Goal: Information Seeking & Learning: Learn about a topic

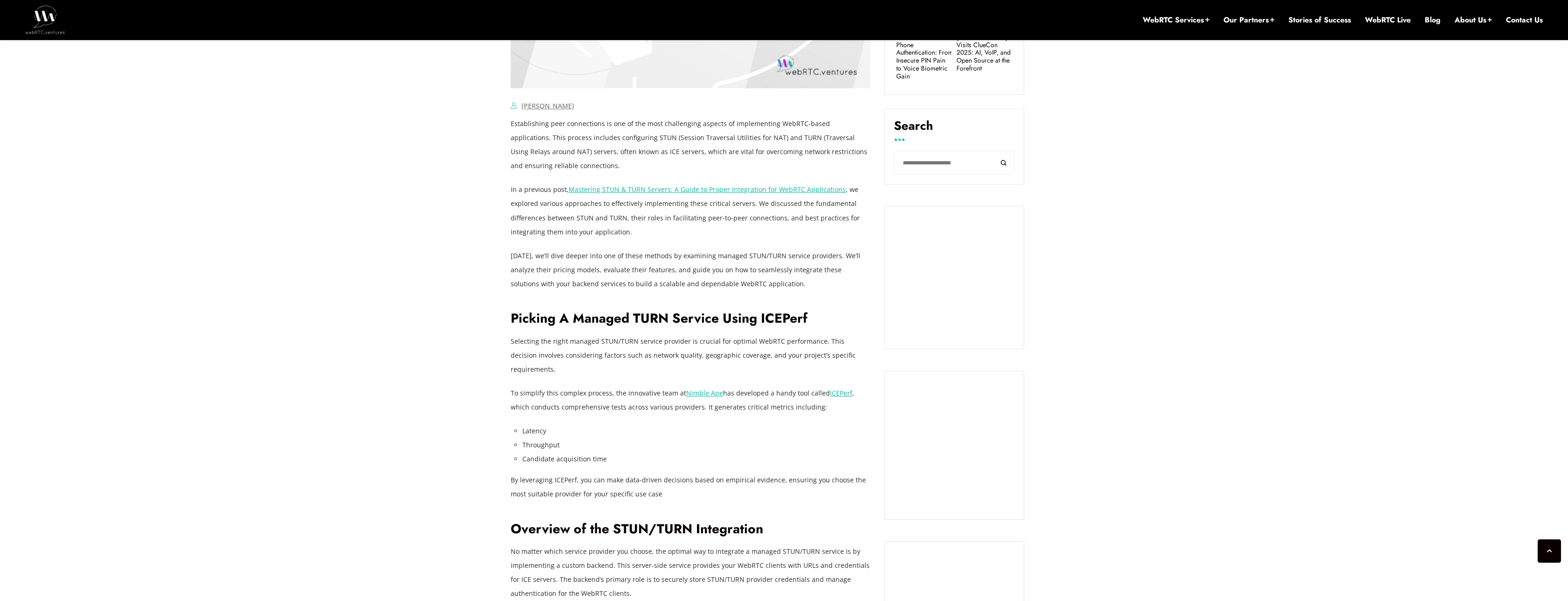
scroll to position [560, 0]
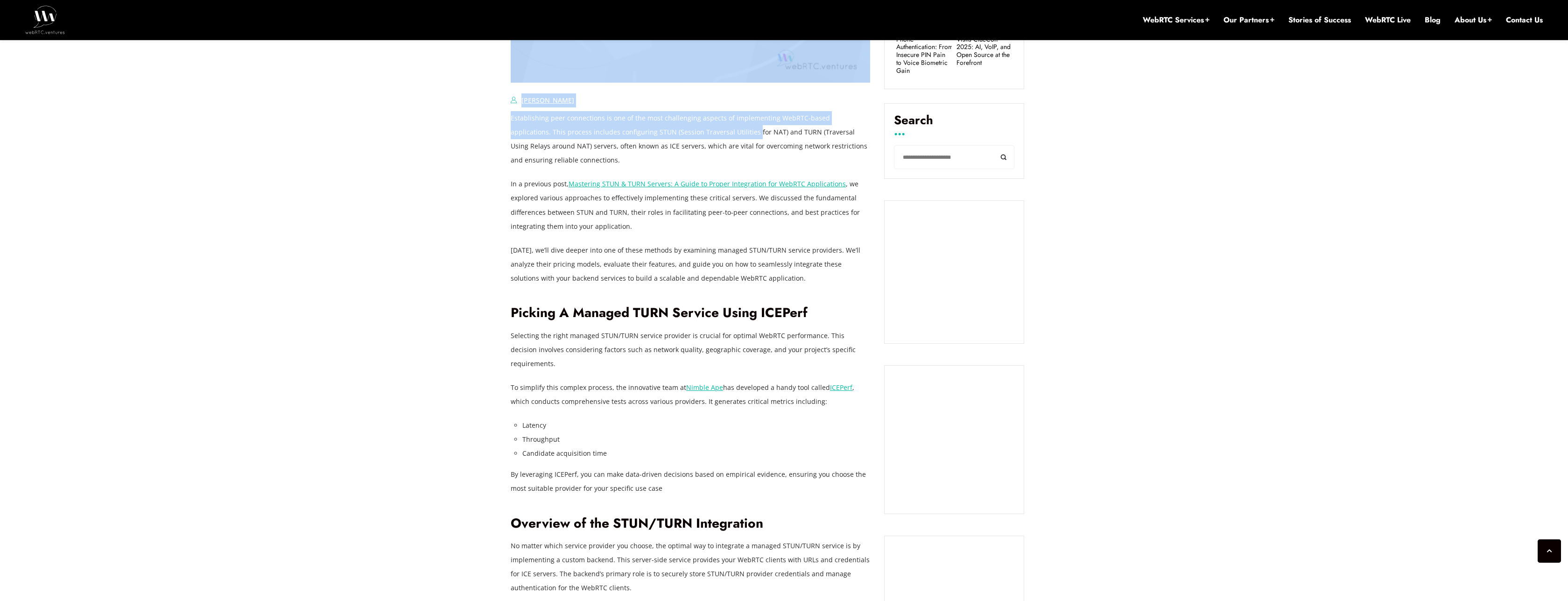
drag, startPoint x: 504, startPoint y: 132, endPoint x: 713, endPoint y: 134, distance: 209.0
click at [713, 134] on p "Establishing peer connections is one of the most challenging aspects of impleme…" at bounding box center [690, 139] width 360 height 56
drag, startPoint x: 500, startPoint y: 125, endPoint x: 713, endPoint y: 131, distance: 213.1
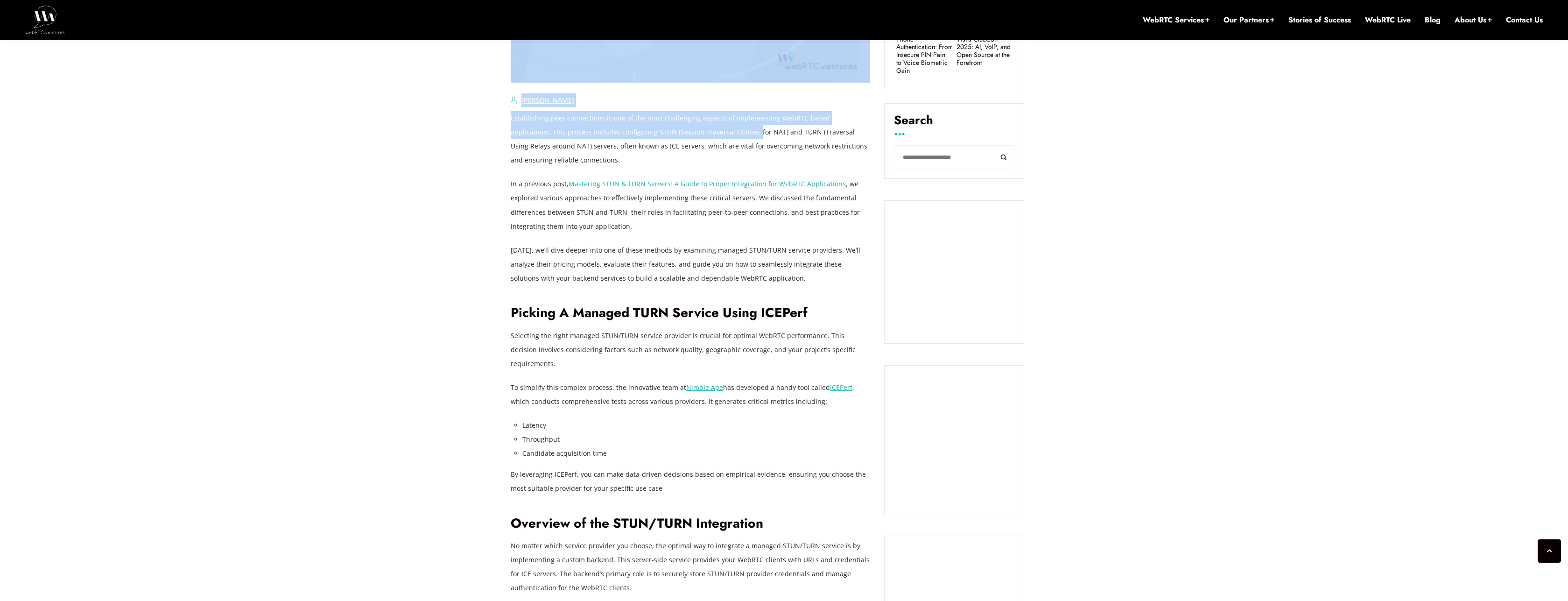
click at [713, 131] on p "Establishing peer connections is one of the most challenging aspects of impleme…" at bounding box center [690, 139] width 360 height 56
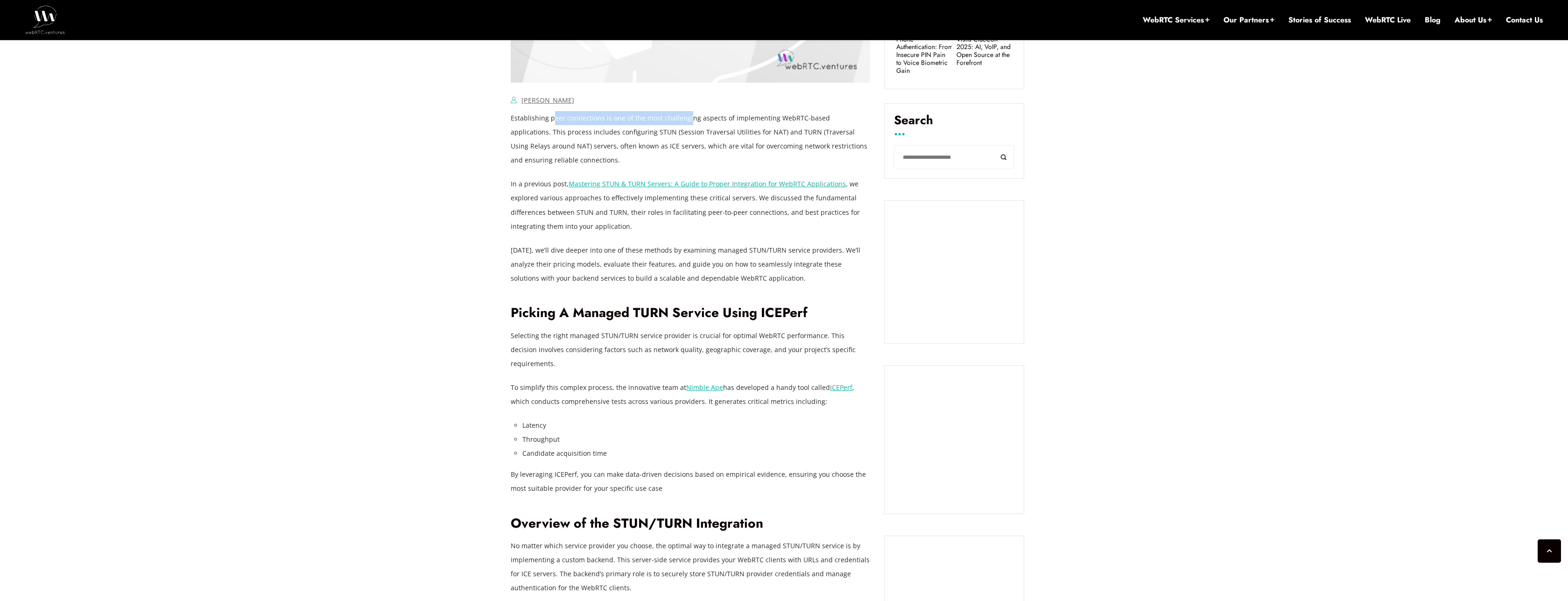
drag, startPoint x: 554, startPoint y: 122, endPoint x: 687, endPoint y: 122, distance: 133.0
click at [687, 122] on p "Establishing peer connections is one of the most challenging aspects of impleme…" at bounding box center [690, 139] width 360 height 56
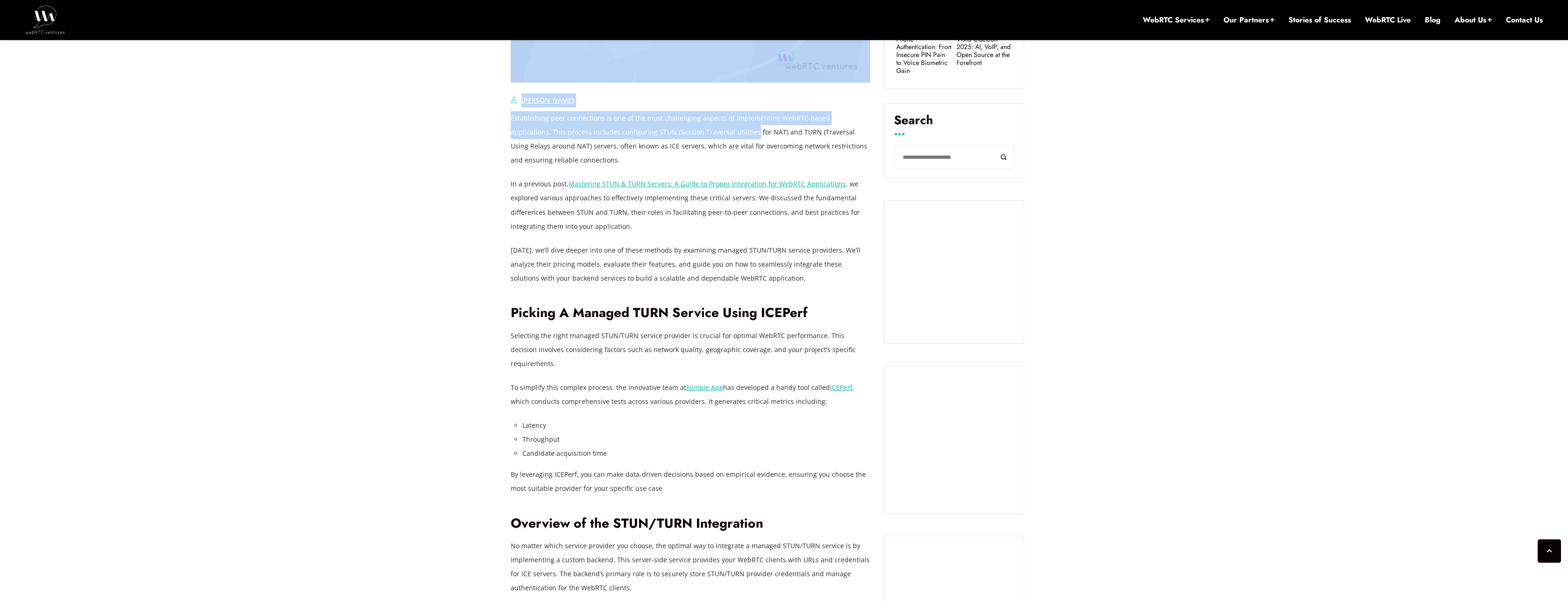
drag, startPoint x: 503, startPoint y: 135, endPoint x: 727, endPoint y: 152, distance: 224.6
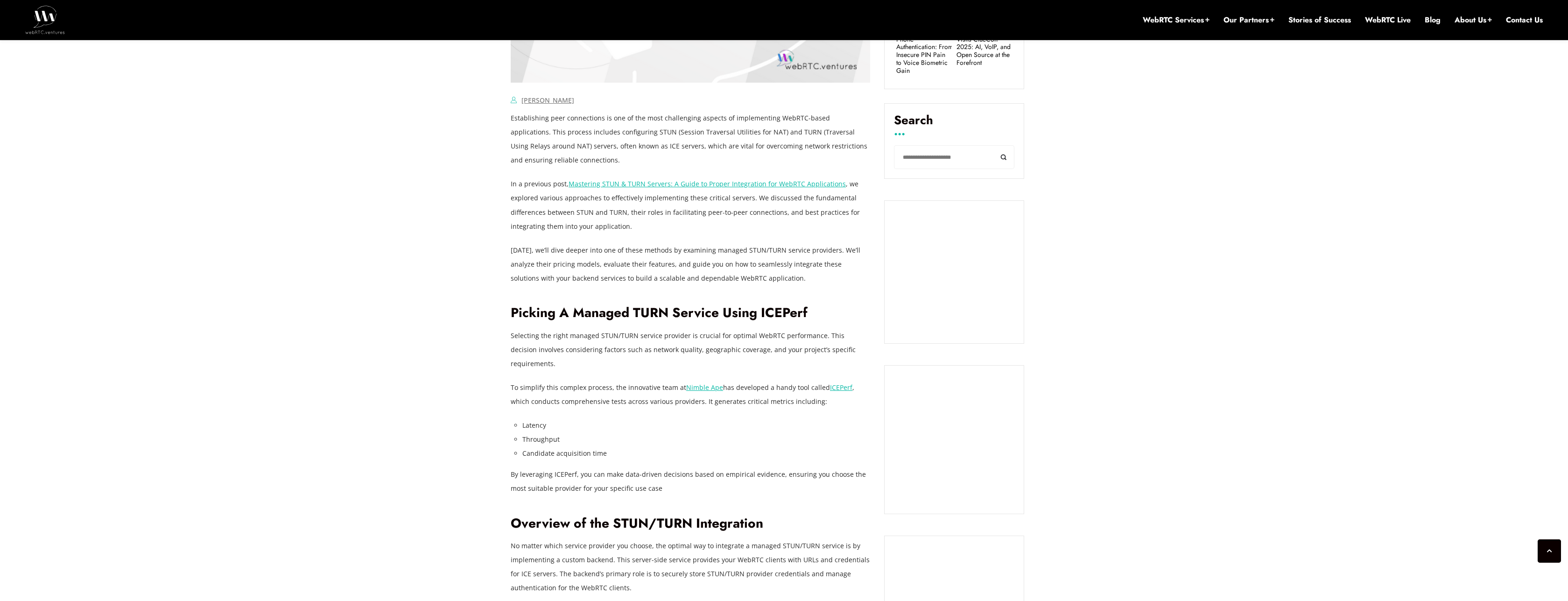
drag, startPoint x: 730, startPoint y: 155, endPoint x: 727, endPoint y: 151, distance: 5.0
click at [730, 155] on p "Establishing peer connections is one of the most challenging aspects of impleme…" at bounding box center [690, 139] width 360 height 56
drag, startPoint x: 512, startPoint y: 203, endPoint x: 727, endPoint y: 202, distance: 215.0
click at [727, 202] on p "In a previous post, Mastering STUN & TURN Servers: A Guide to Proper Integratio…" at bounding box center [690, 205] width 360 height 56
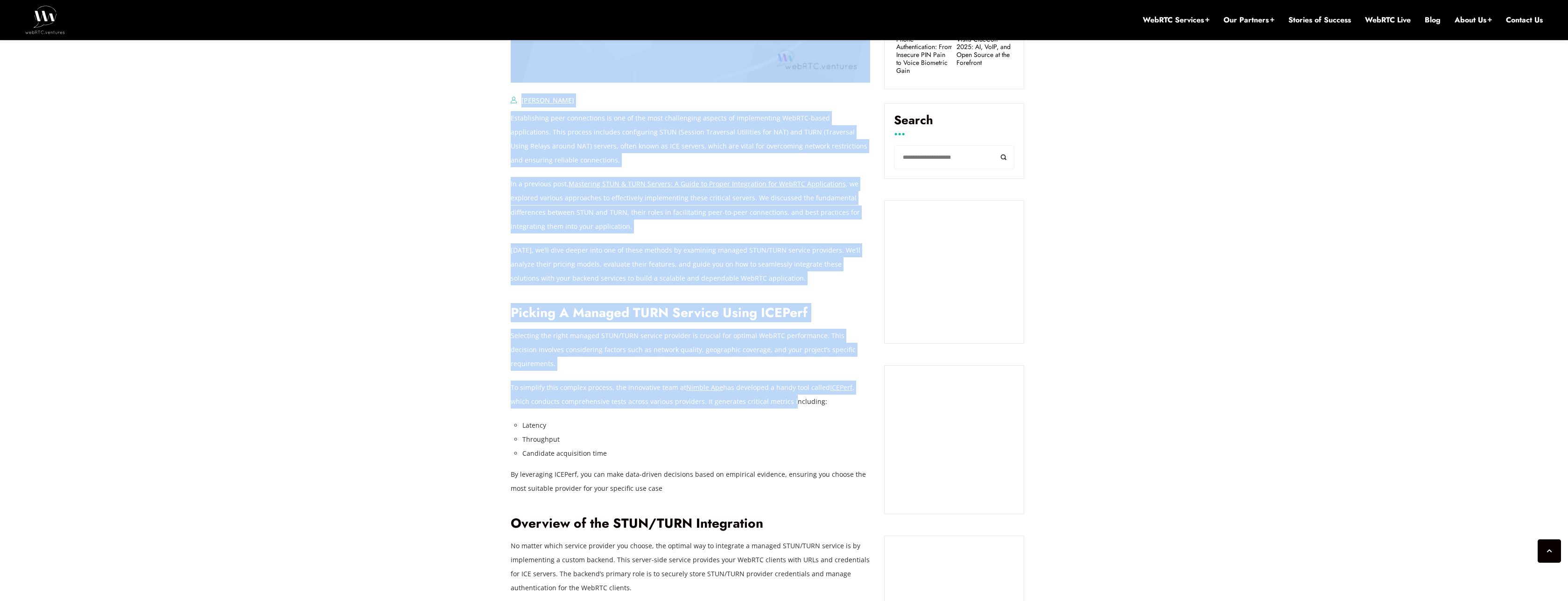
drag, startPoint x: 503, startPoint y: 389, endPoint x: 769, endPoint y: 389, distance: 266.0
click at [769, 389] on p "To simplify this complex process, the innovative team at Nimble Ape has develop…" at bounding box center [690, 394] width 360 height 28
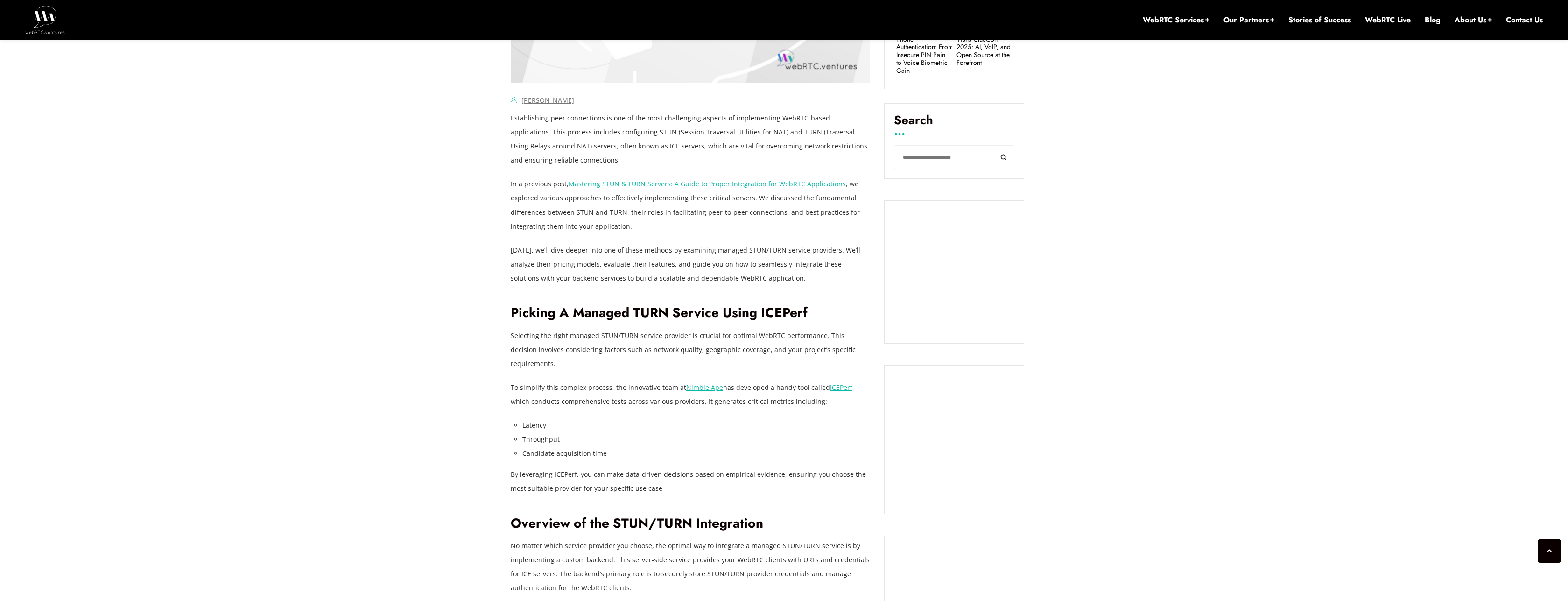
click at [769, 418] on li "Latency" at bounding box center [696, 425] width 348 height 14
drag, startPoint x: 662, startPoint y: 393, endPoint x: 841, endPoint y: 390, distance: 179.0
click at [841, 390] on p "To simplify this complex process, the innovative team at Nimble Ape has develop…" at bounding box center [690, 394] width 360 height 28
click at [817, 392] on p "To simplify this complex process, the innovative team at Nimble Ape has develop…" at bounding box center [690, 394] width 360 height 28
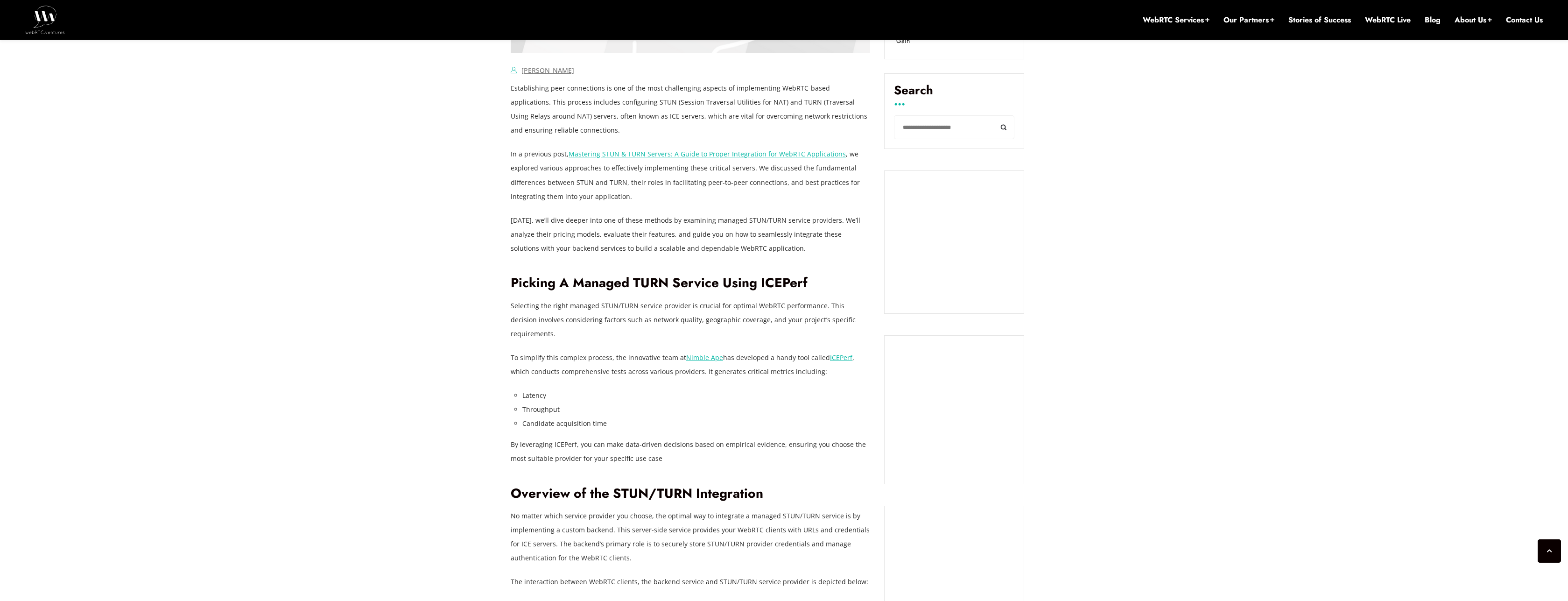
scroll to position [616, 0]
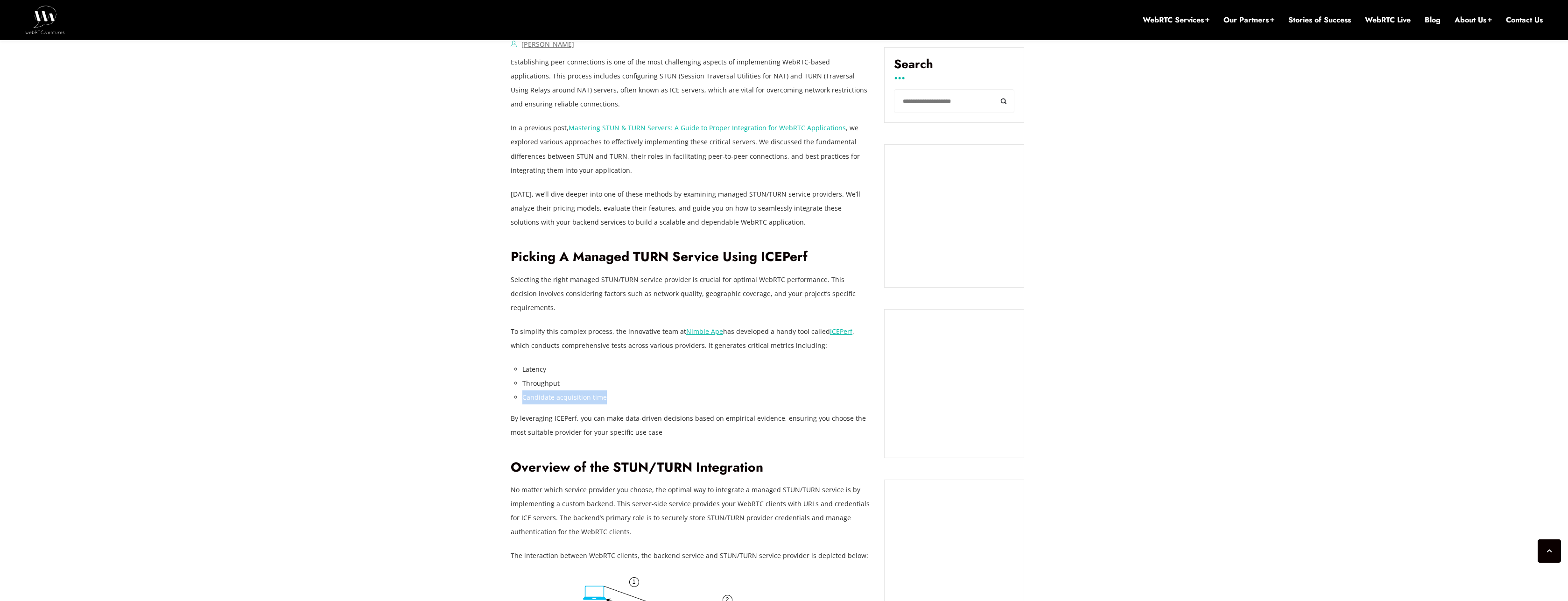
drag, startPoint x: 523, startPoint y: 384, endPoint x: 648, endPoint y: 382, distance: 125.0
click at [648, 390] on li "Candidate acquisition time" at bounding box center [696, 397] width 348 height 14
copy li "Candidate acquisition time"
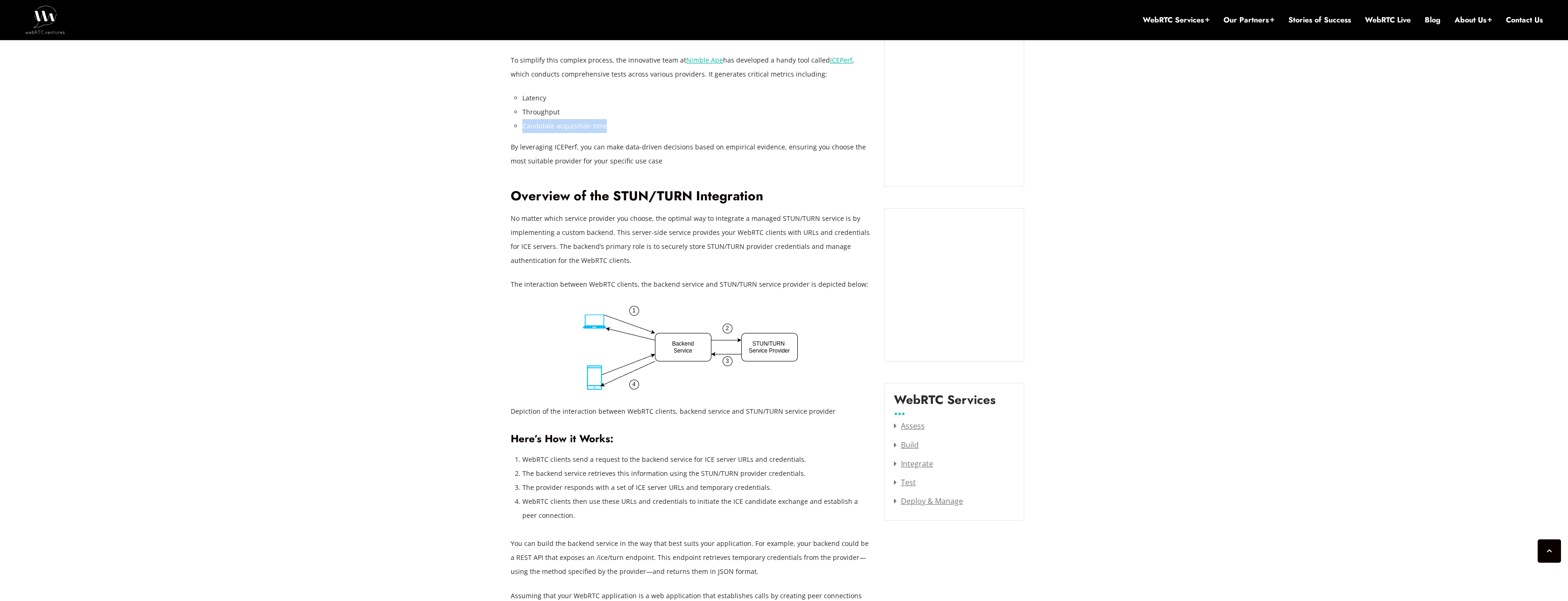
scroll to position [896, 0]
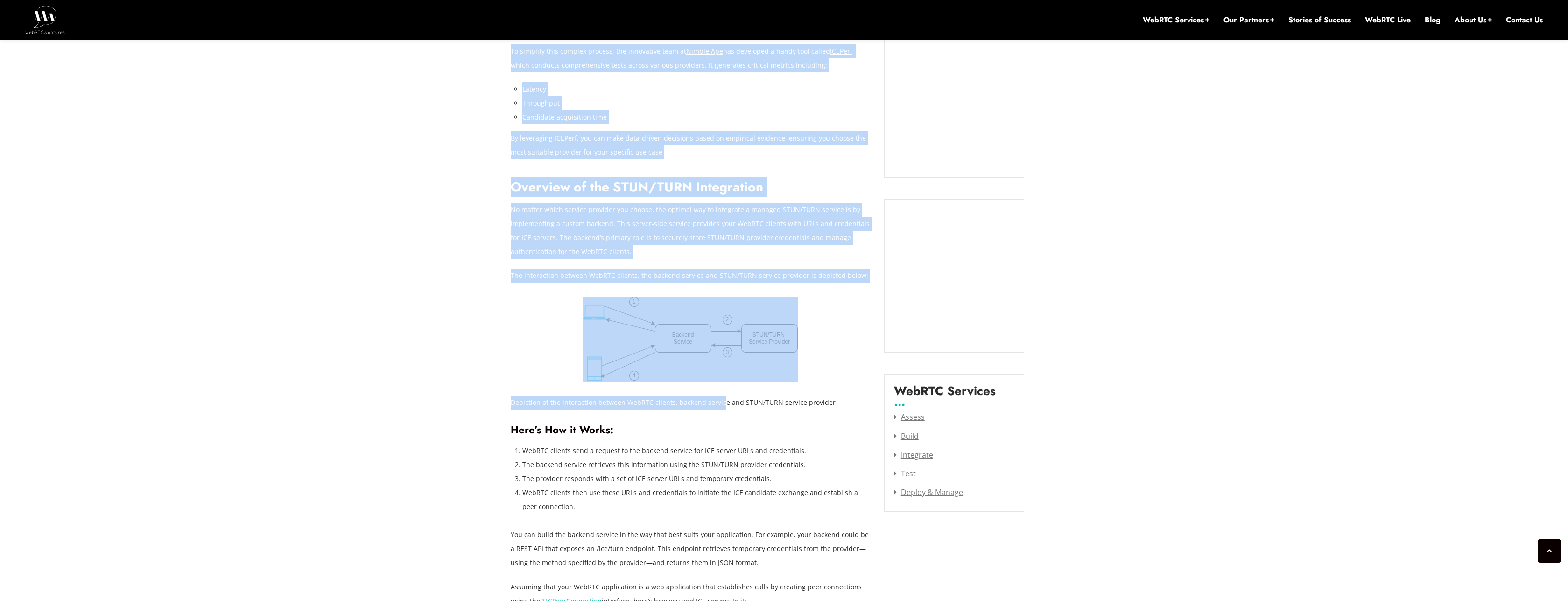
drag, startPoint x: 500, startPoint y: 398, endPoint x: 720, endPoint y: 394, distance: 220.0
click at [720, 395] on p "Depiction of the interaction between WebRTC clients, backend service and STUN/T…" at bounding box center [690, 402] width 360 height 14
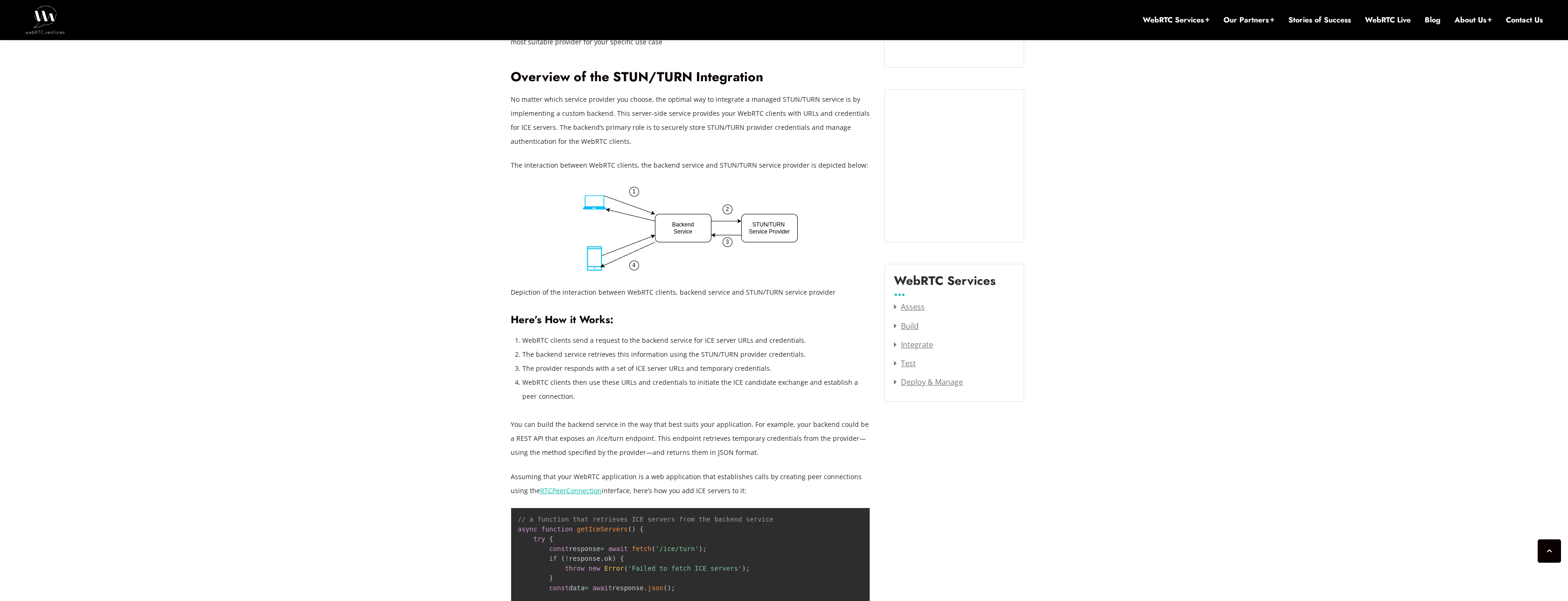
scroll to position [1009, 0]
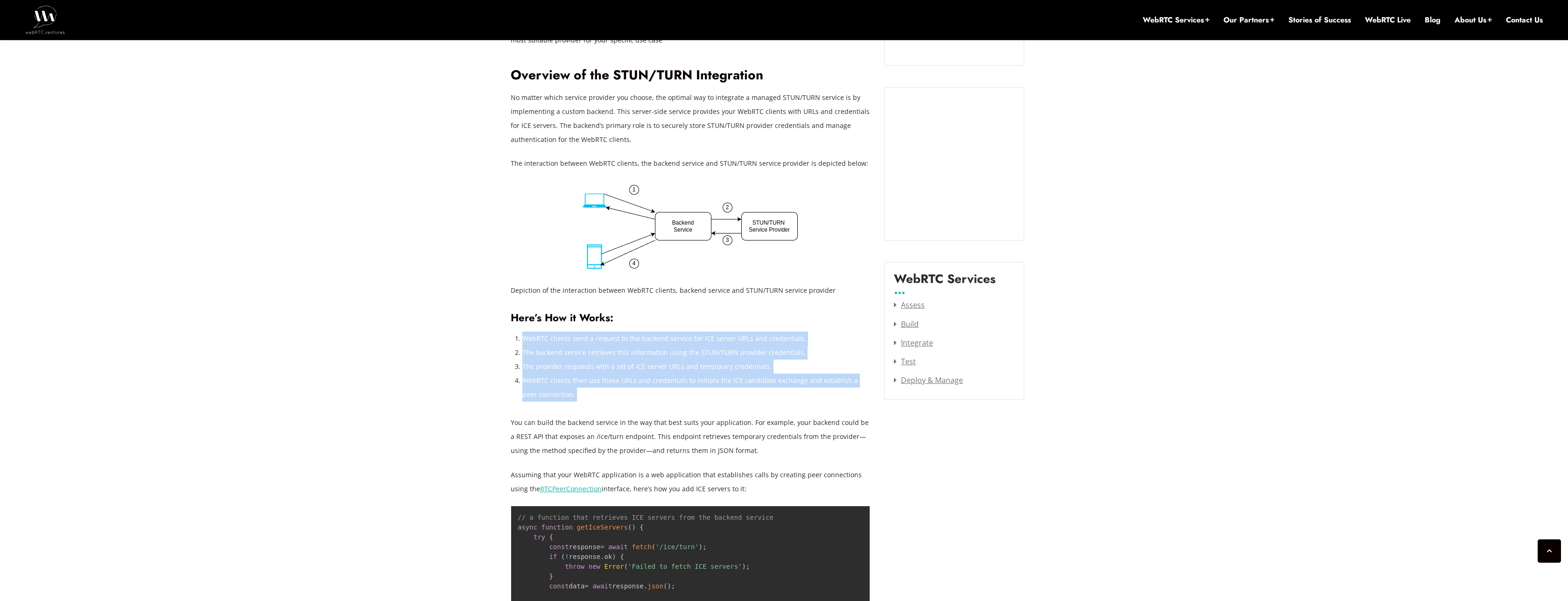
drag, startPoint x: 518, startPoint y: 321, endPoint x: 584, endPoint y: 401, distance: 103.7
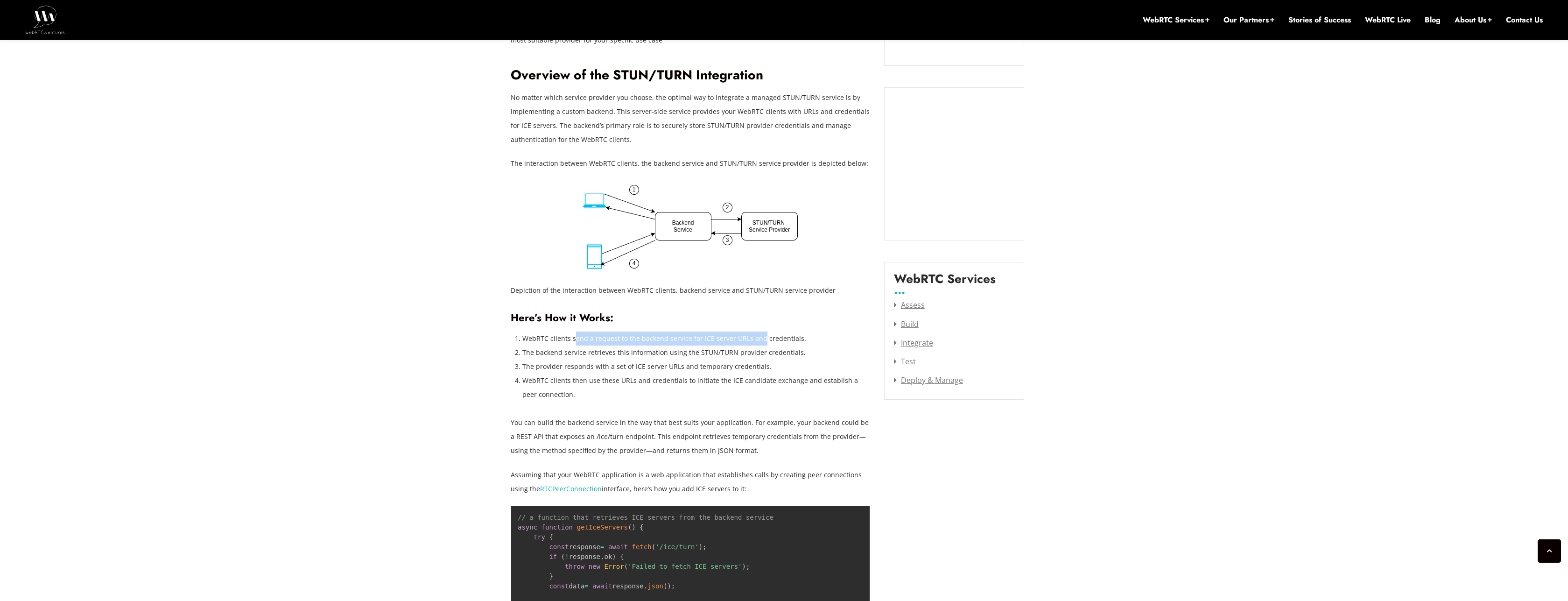
drag, startPoint x: 574, startPoint y: 330, endPoint x: 757, endPoint y: 327, distance: 183.0
click at [757, 332] on li "WebRTC clients send a request to the backend service for ICE server URLs and cr…" at bounding box center [696, 338] width 348 height 14
drag, startPoint x: 523, startPoint y: 339, endPoint x: 684, endPoint y: 332, distance: 161.2
click at [684, 346] on li "The backend service retrieves this information using the STUN/TURN provider cre…" at bounding box center [696, 352] width 348 height 14
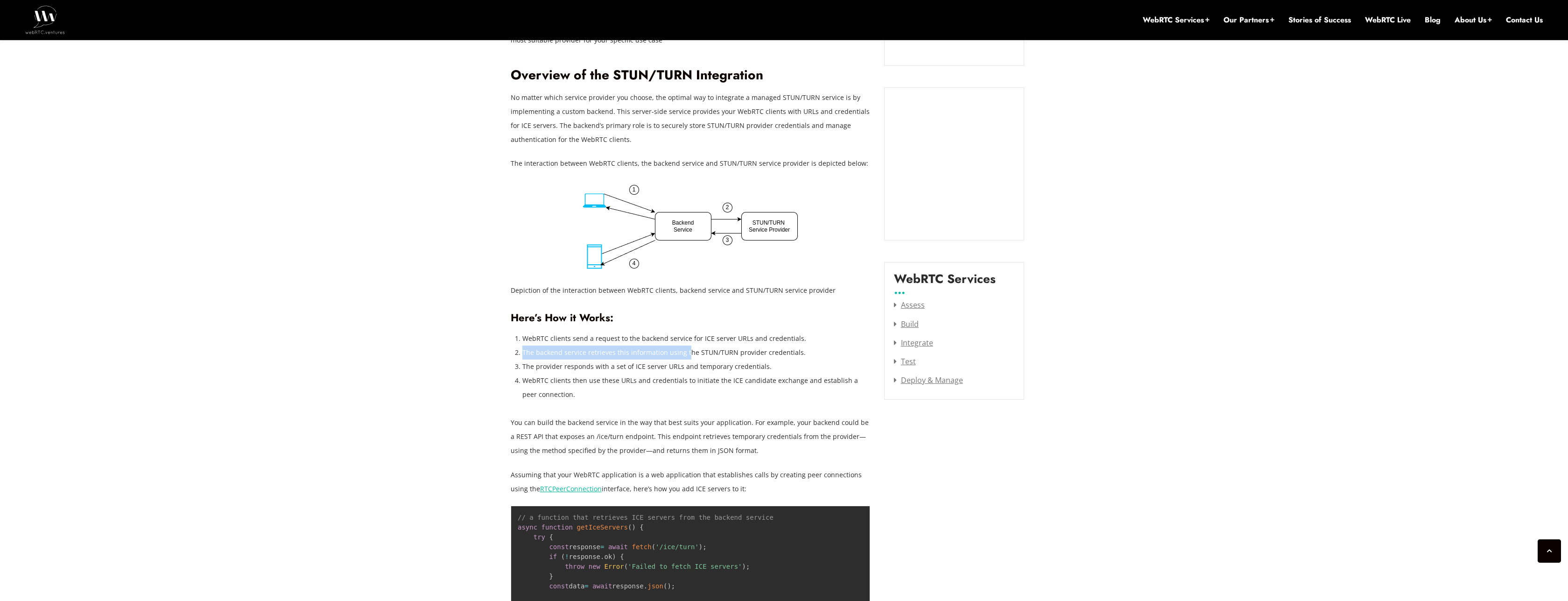
click at [684, 346] on li "The backend service retrieves this information using the STUN/TURN provider cre…" at bounding box center [696, 352] width 348 height 14
drag, startPoint x: 551, startPoint y: 355, endPoint x: 756, endPoint y: 349, distance: 205.1
click at [756, 360] on li "The provider responds with a set of ICE server URLs and temporary credentials." at bounding box center [696, 366] width 348 height 14
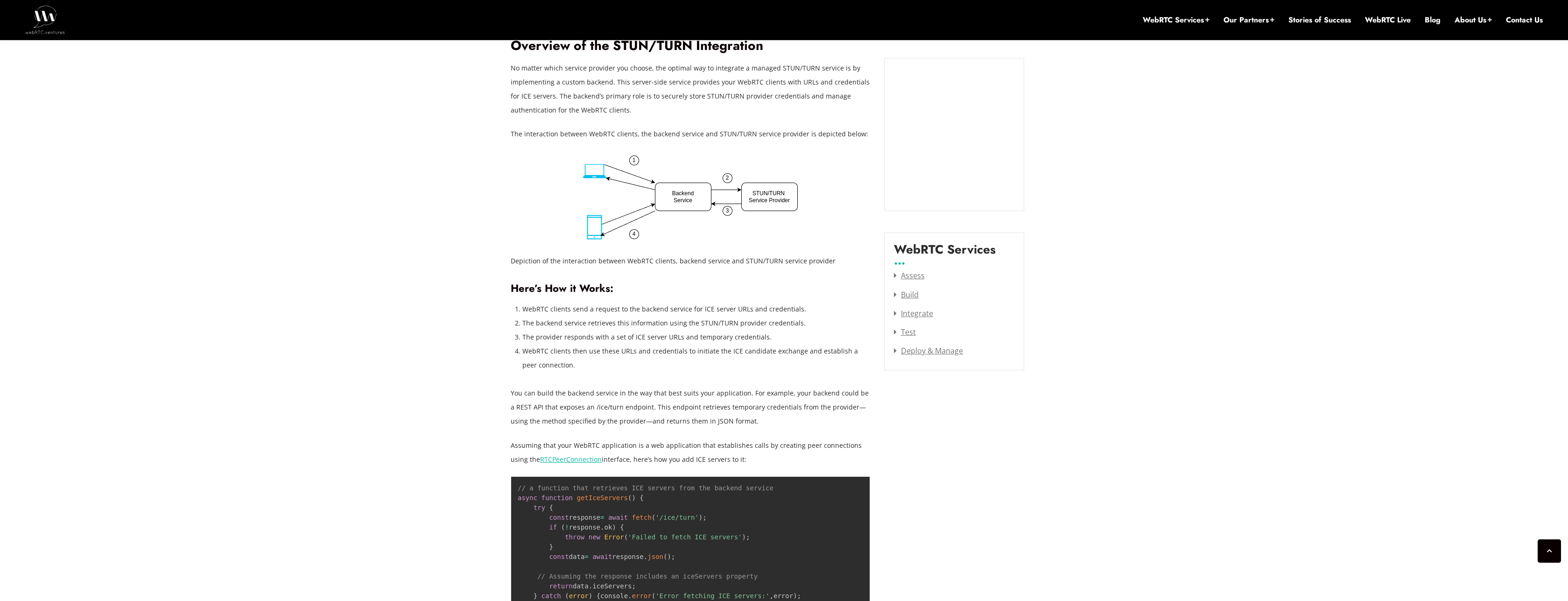
scroll to position [1065, 0]
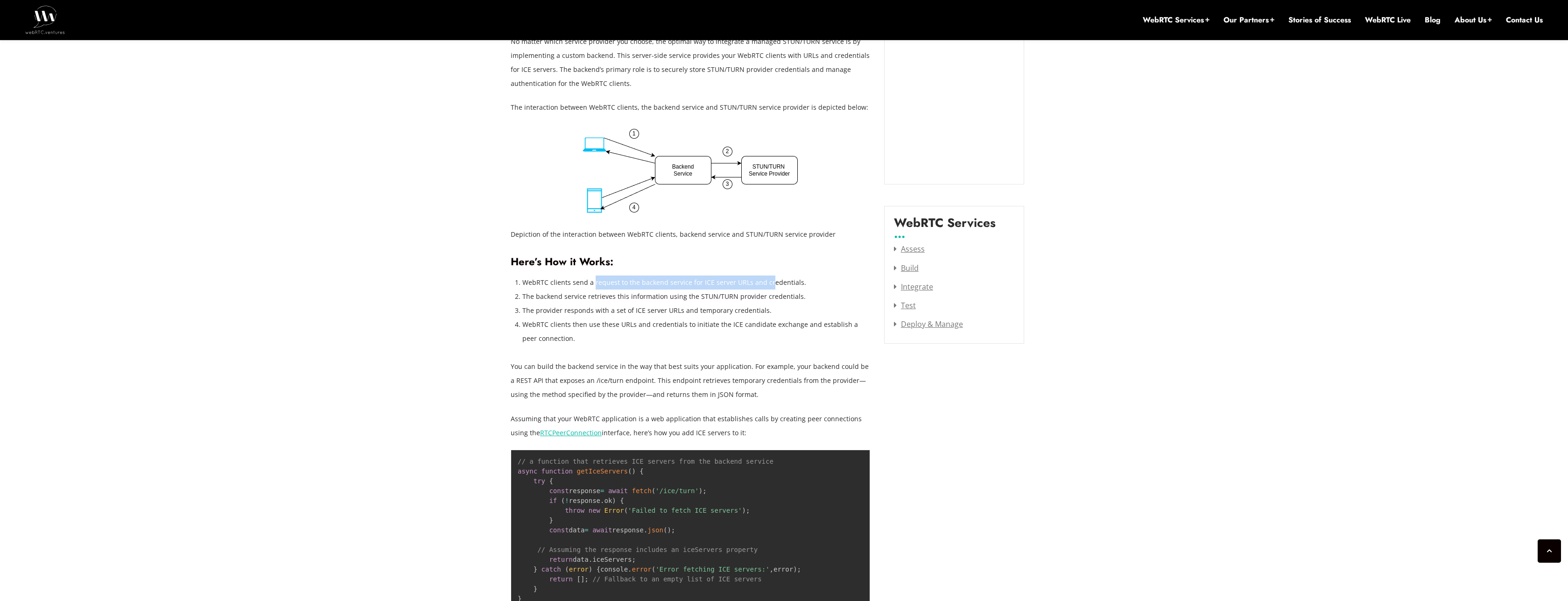
drag, startPoint x: 593, startPoint y: 267, endPoint x: 766, endPoint y: 267, distance: 173.0
click at [766, 275] on li "WebRTC clients send a request to the backend service for ICE server URLs and cr…" at bounding box center [696, 282] width 348 height 14
drag, startPoint x: 560, startPoint y: 284, endPoint x: 720, endPoint y: 284, distance: 160.0
click at [720, 289] on li "The backend service retrieves this information using the STUN/TURN provider cre…" at bounding box center [696, 296] width 348 height 14
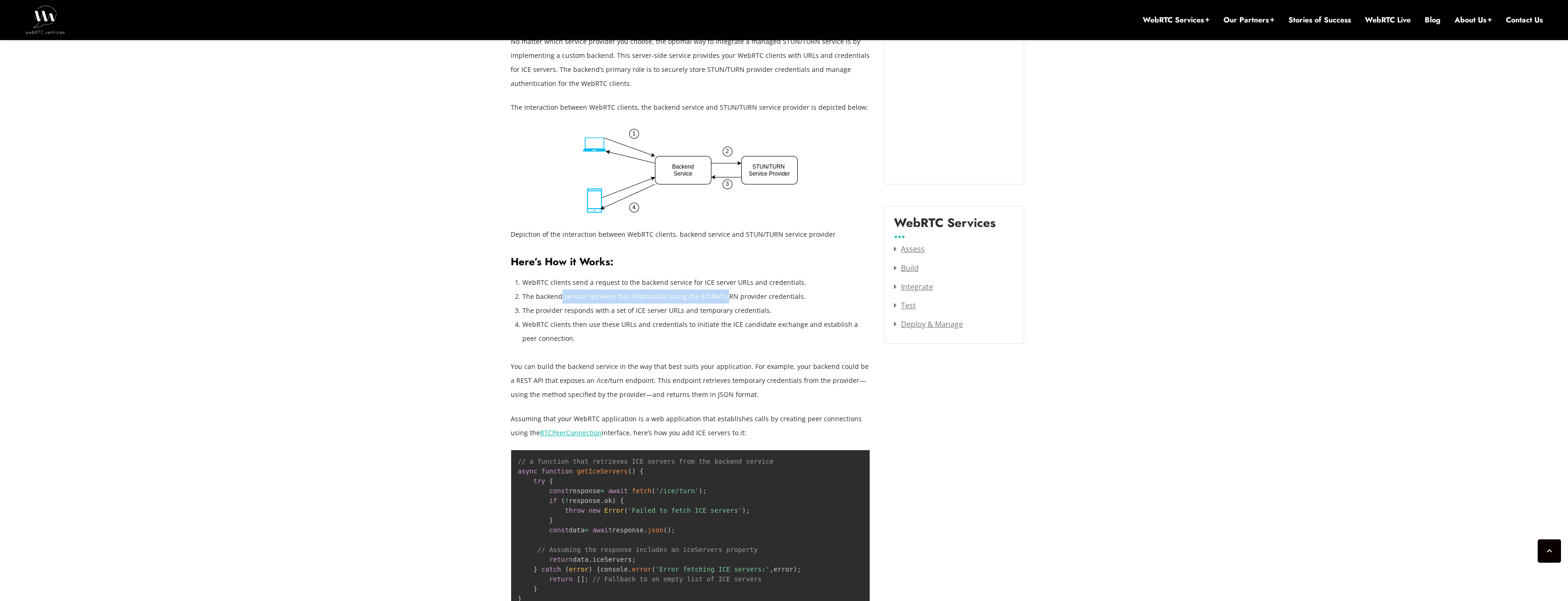
click at [720, 289] on li "The backend service retrieves this information using the STUN/TURN provider cre…" at bounding box center [696, 296] width 348 height 14
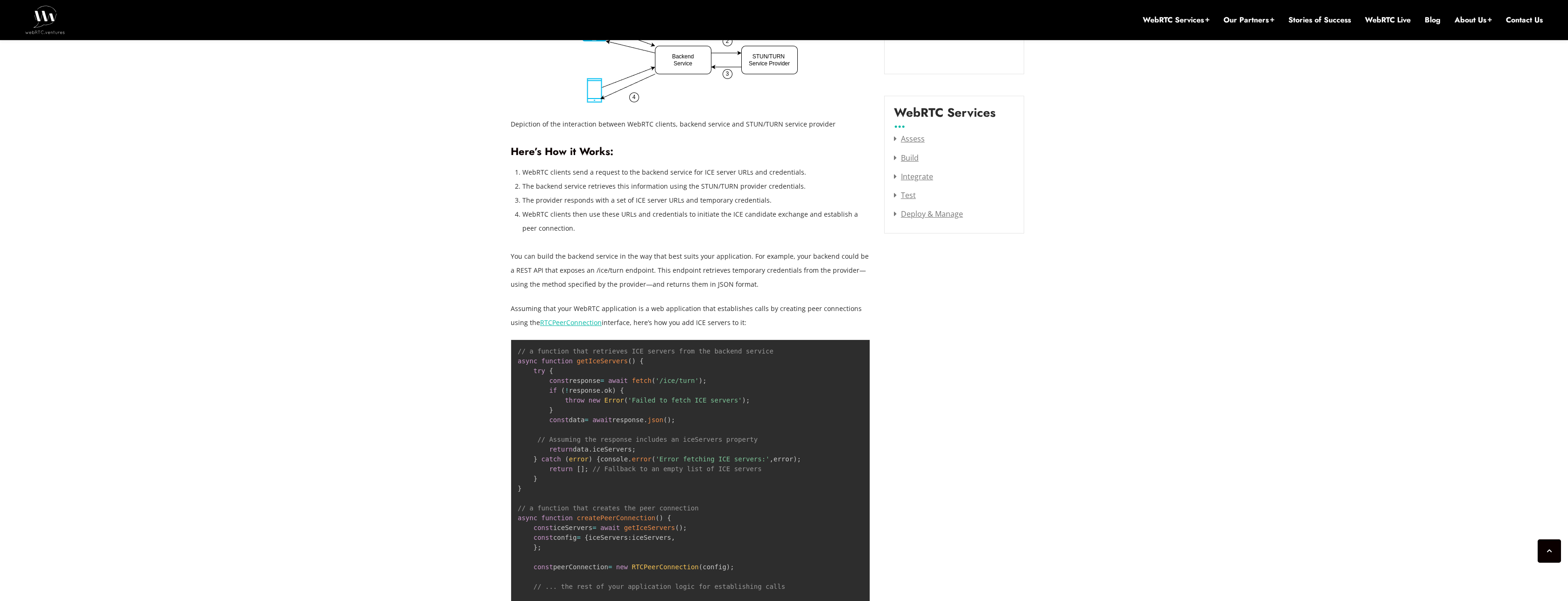
scroll to position [1176, 0]
drag, startPoint x: 583, startPoint y: 292, endPoint x: 792, endPoint y: 302, distance: 209.2
click at [792, 302] on p "Assuming that your WebRTC application is a web application that establishes cal…" at bounding box center [690, 314] width 360 height 28
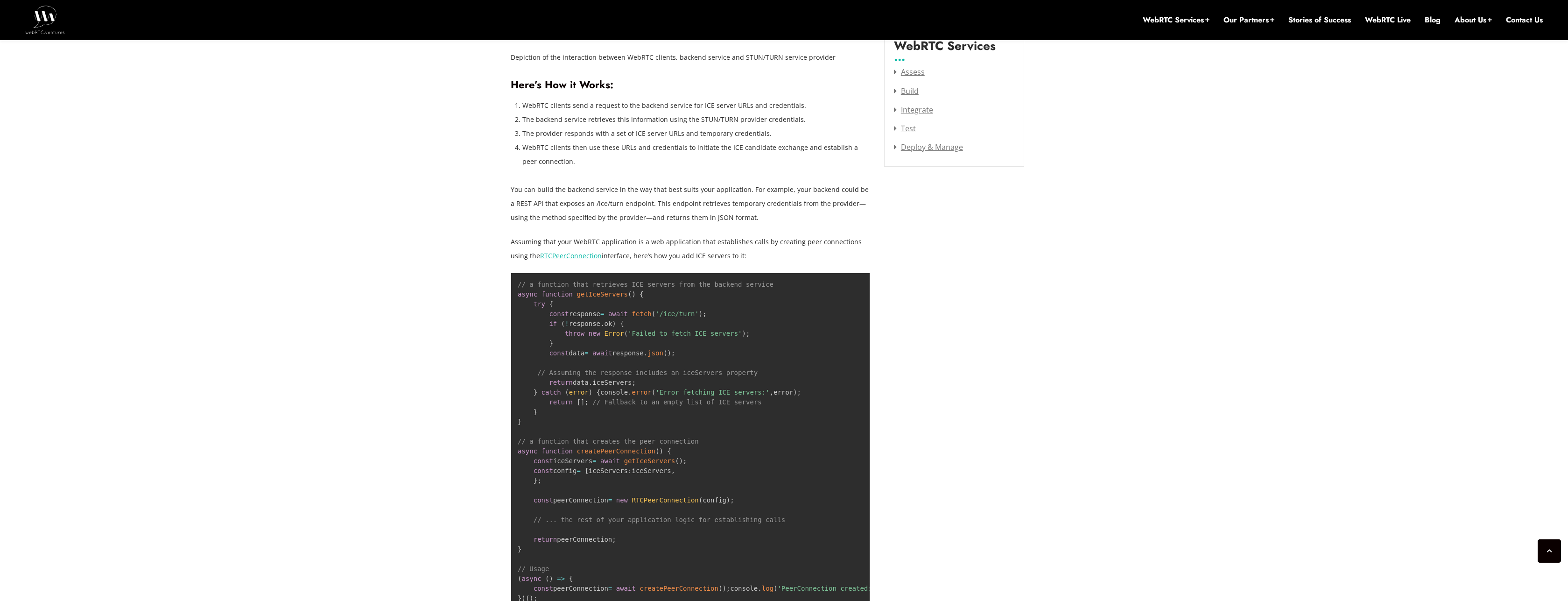
scroll to position [1344, 0]
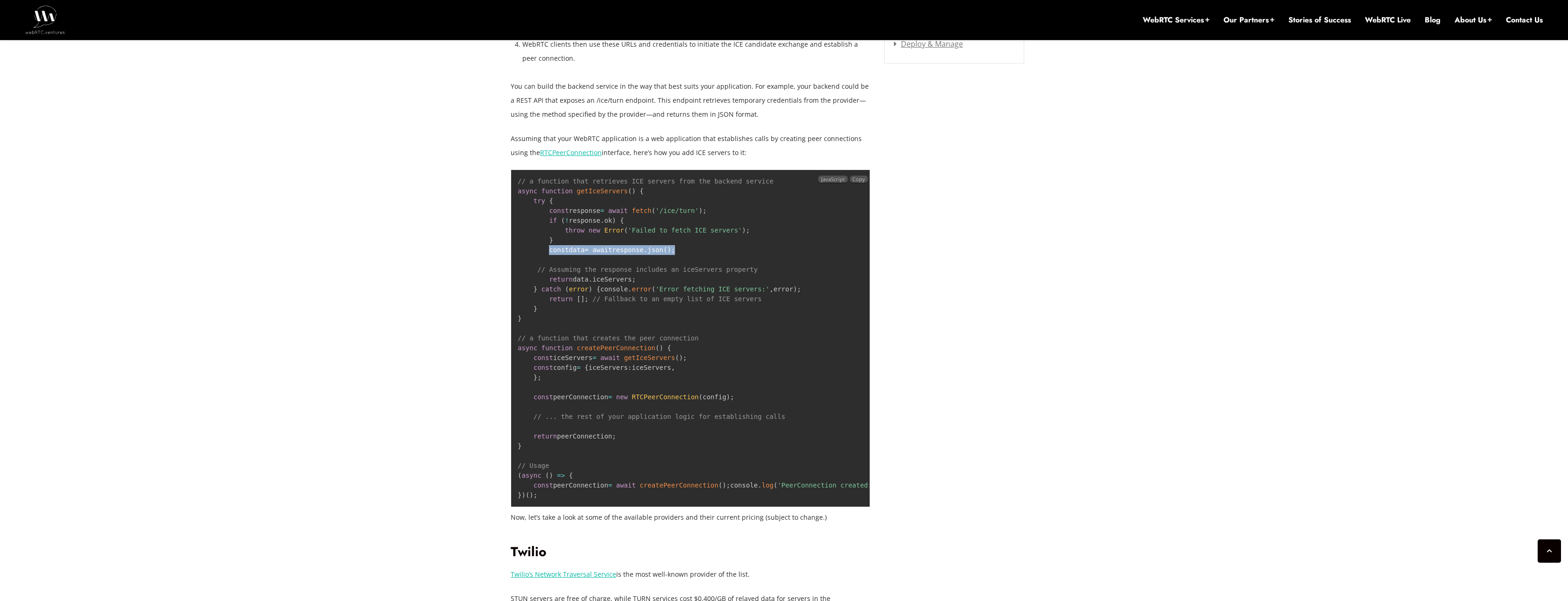
drag, startPoint x: 546, startPoint y: 236, endPoint x: 753, endPoint y: 236, distance: 207.0
click at [753, 236] on pre "// a function that retrieves ICE servers from the backend service async functio…" at bounding box center [690, 338] width 360 height 337
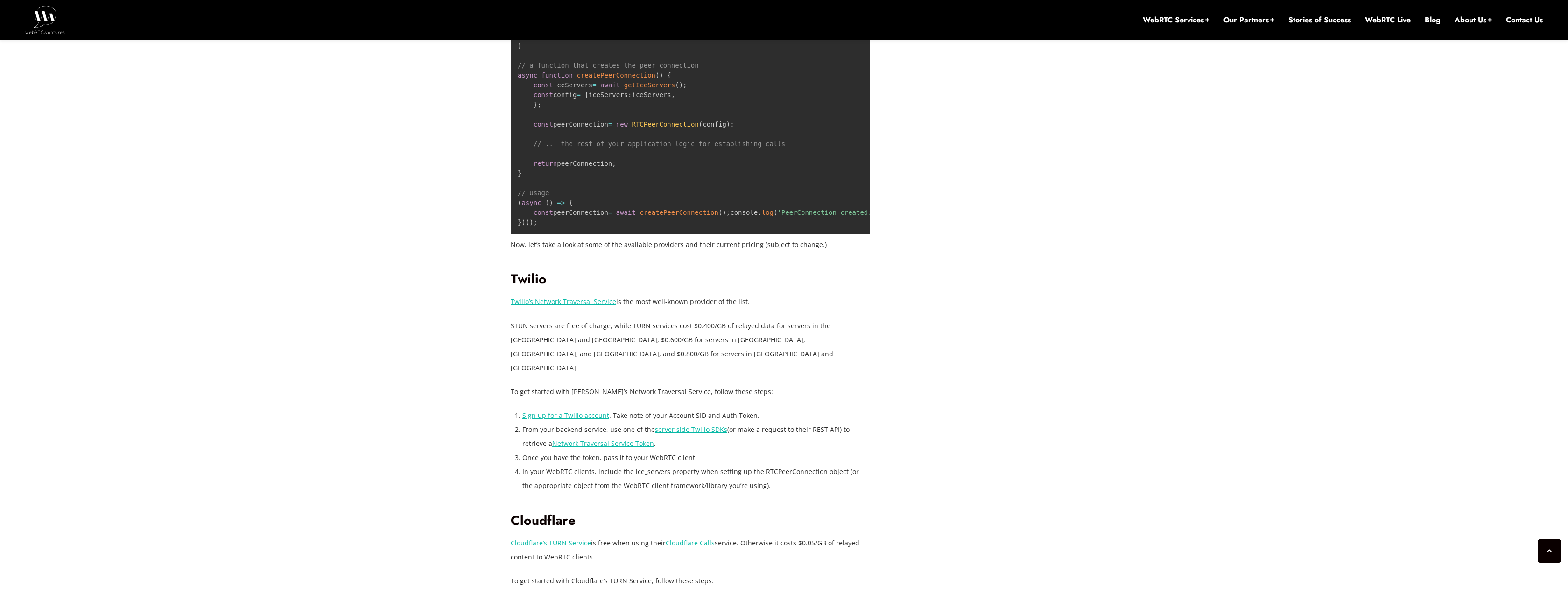
scroll to position [1681, 0]
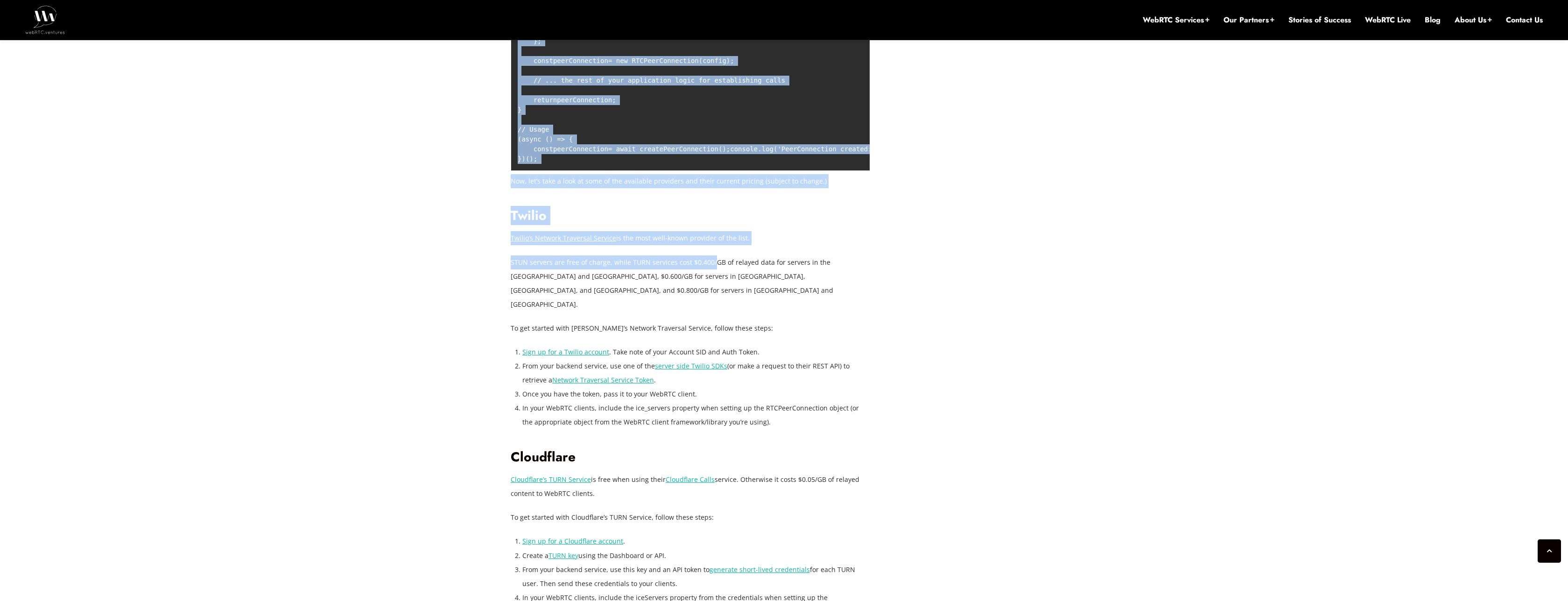
drag, startPoint x: 504, startPoint y: 280, endPoint x: 713, endPoint y: 278, distance: 209.0
click at [713, 278] on div "November 27, 2024 Hector Zelaya Comments Off on Selecting and Deploying Managed…" at bounding box center [784, 235] width 1568 height 3107
click at [713, 278] on p "STUN servers are free of charge, while TURN services cost $0.400/GB of relayed …" at bounding box center [690, 284] width 360 height 56
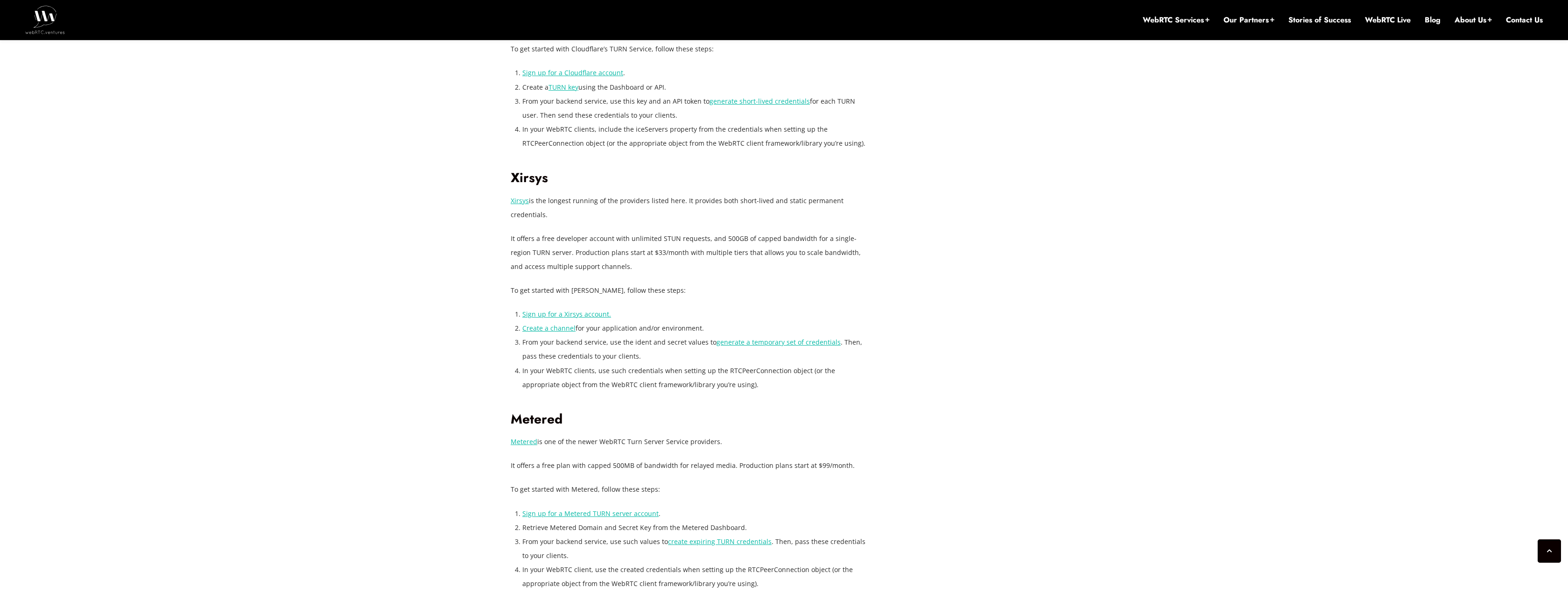
scroll to position [2017, 0]
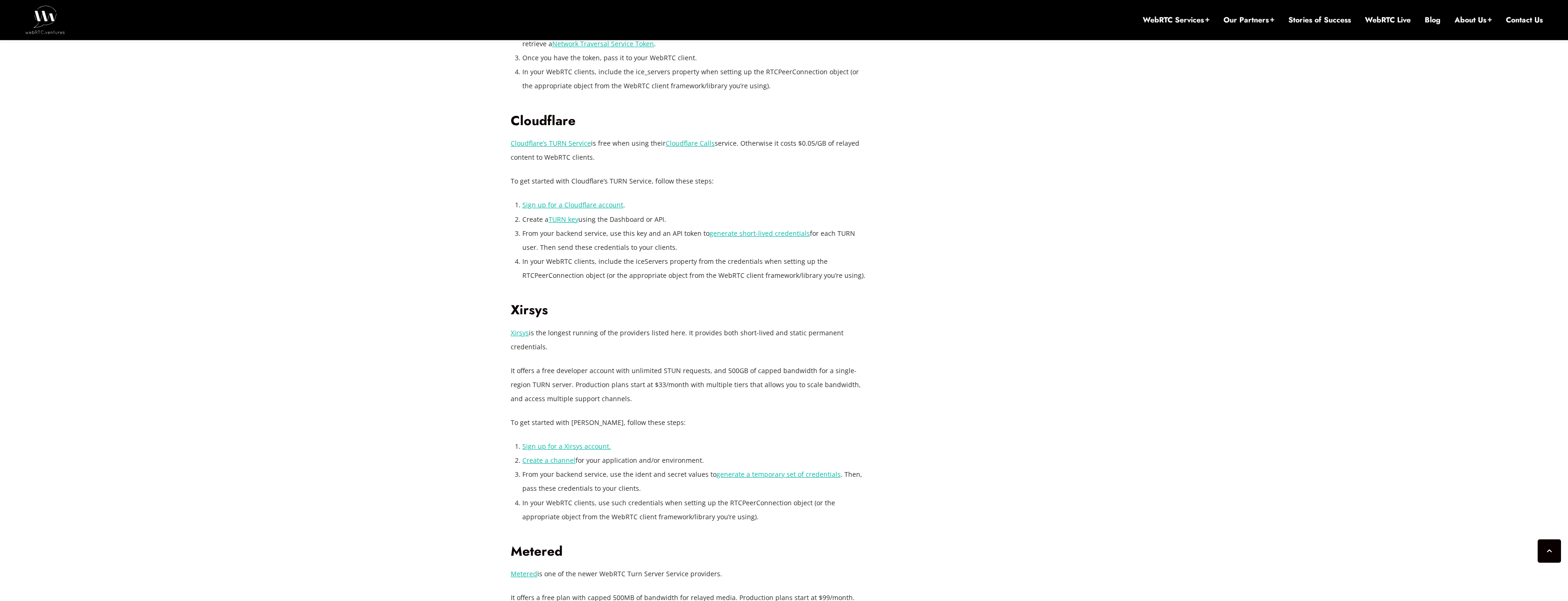
click at [608, 147] on p "Cloudflare’s TURN Service is free when using their Cloudflare Calls service. Ot…" at bounding box center [690, 150] width 360 height 28
drag, startPoint x: 529, startPoint y: 171, endPoint x: 772, endPoint y: 167, distance: 243.0
click at [772, 174] on p "To get started with Cloudflare’s TURN Service, follow these steps:" at bounding box center [690, 181] width 360 height 14
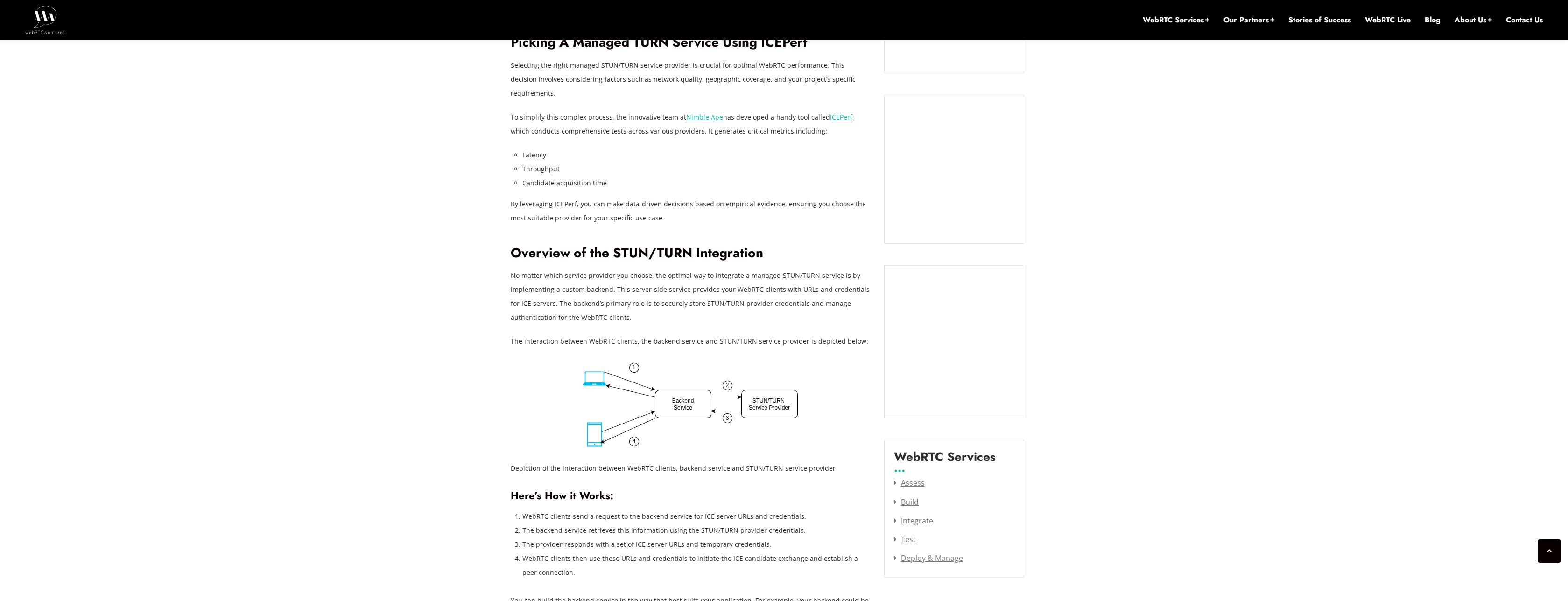
scroll to position [896, 0]
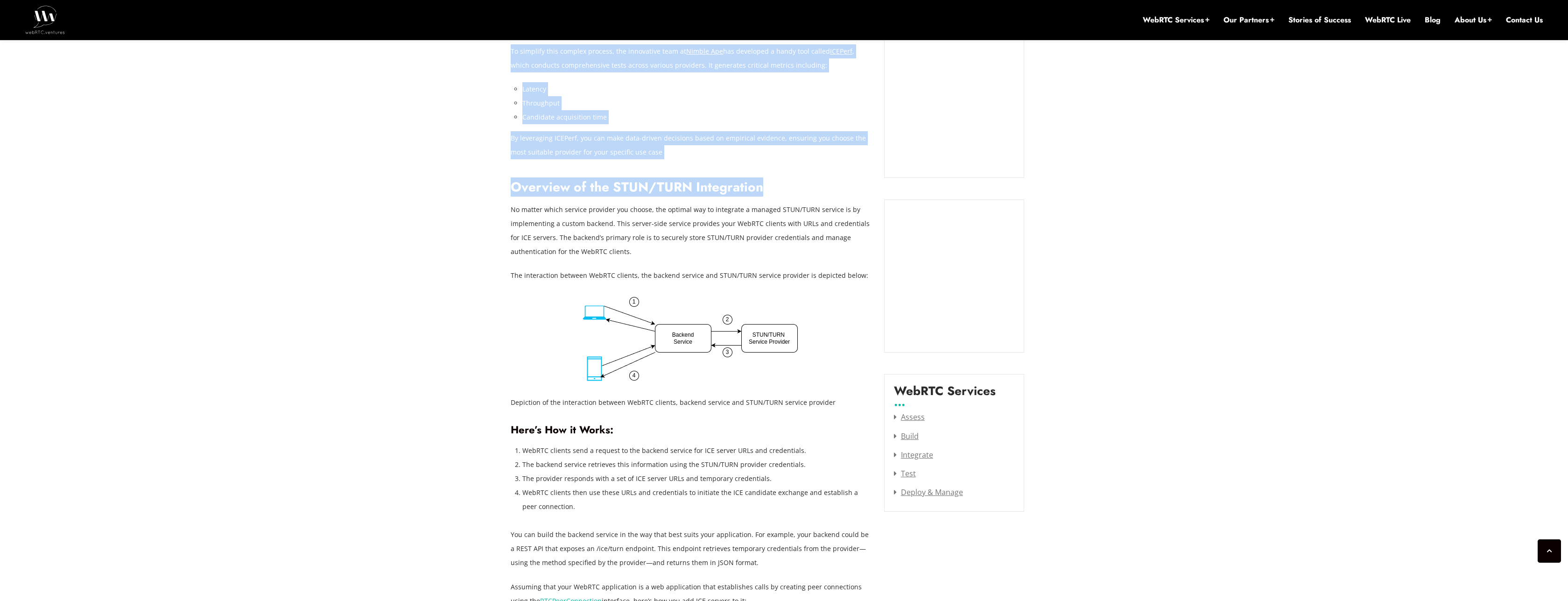
drag, startPoint x: 496, startPoint y: 171, endPoint x: 799, endPoint y: 169, distance: 303.0
click at [798, 179] on h2 "Overview of the STUN/TURN Integration" at bounding box center [690, 188] width 360 height 17
drag, startPoint x: 508, startPoint y: 172, endPoint x: 803, endPoint y: 171, distance: 295.0
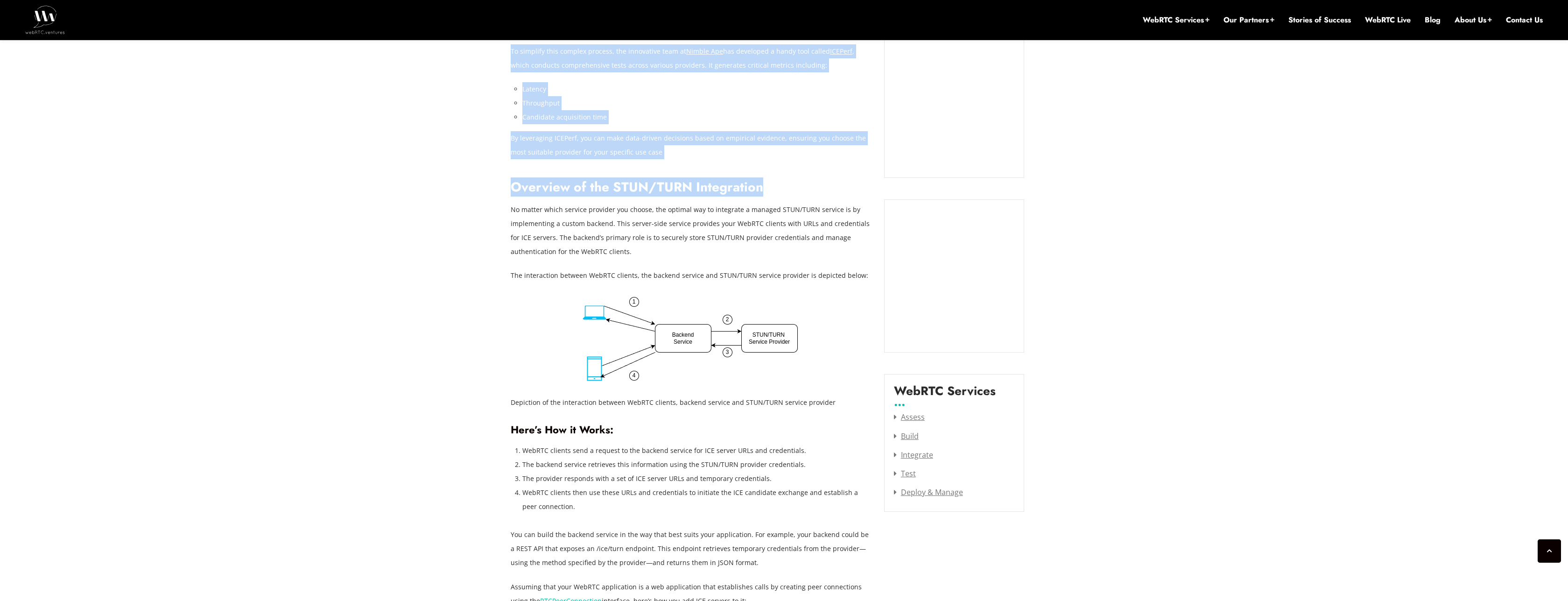
click at [803, 179] on h2 "Overview of the STUN/TURN Integration" at bounding box center [690, 188] width 360 height 17
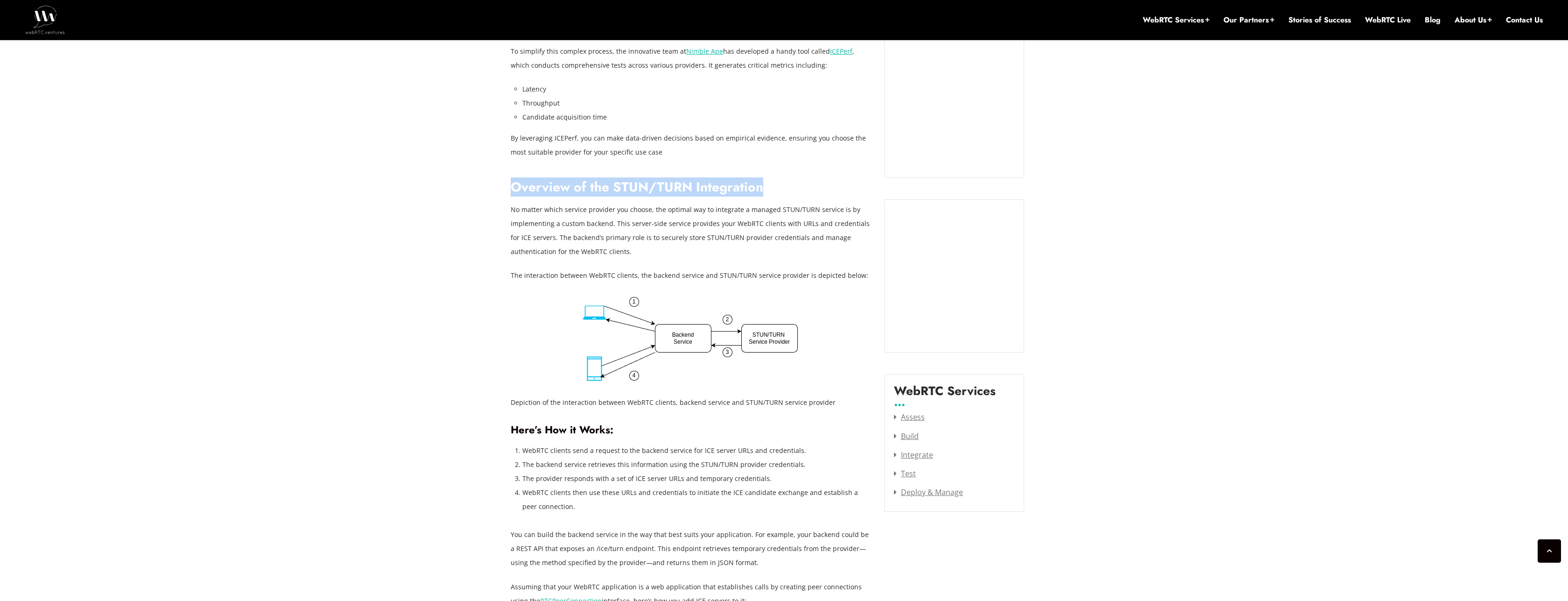
drag, startPoint x: 766, startPoint y: 175, endPoint x: 515, endPoint y: 180, distance: 251.0
click at [515, 180] on h2 "Overview of the STUN/TURN Integration" at bounding box center [690, 188] width 360 height 17
copy h2 "Overview of the STUN/TURN Integration"
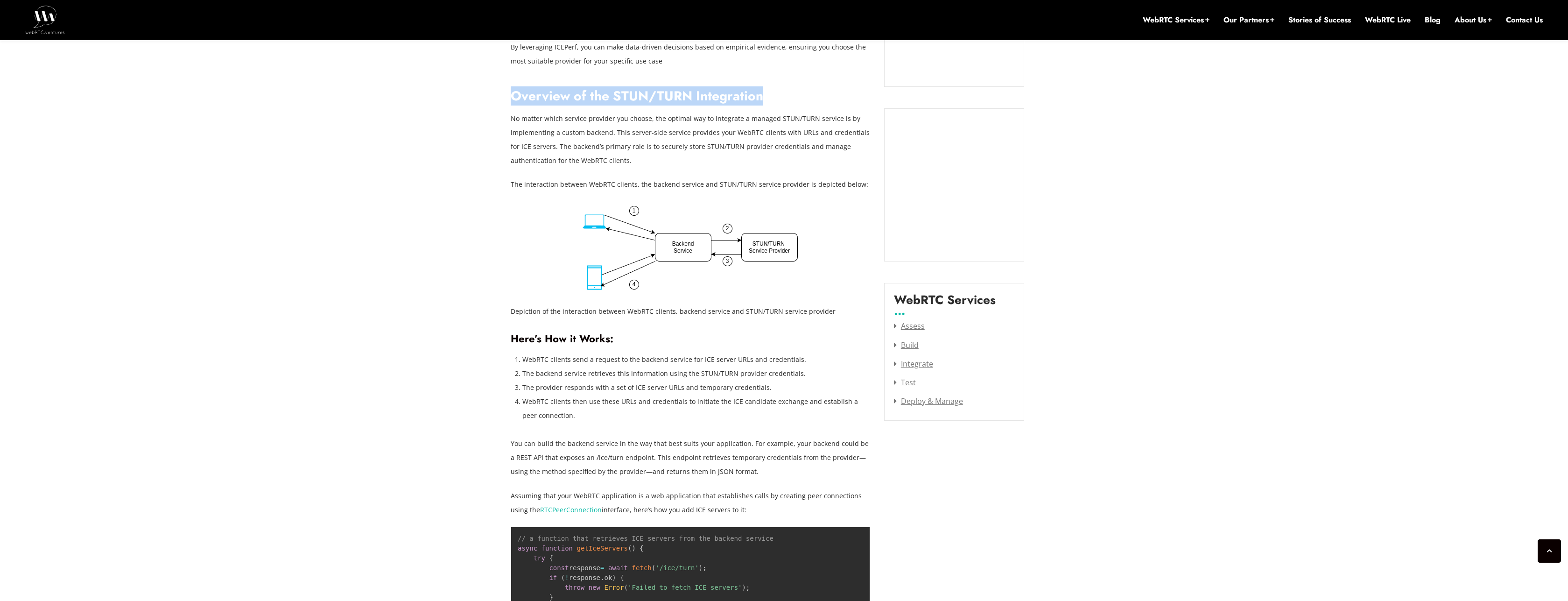
scroll to position [1009, 0]
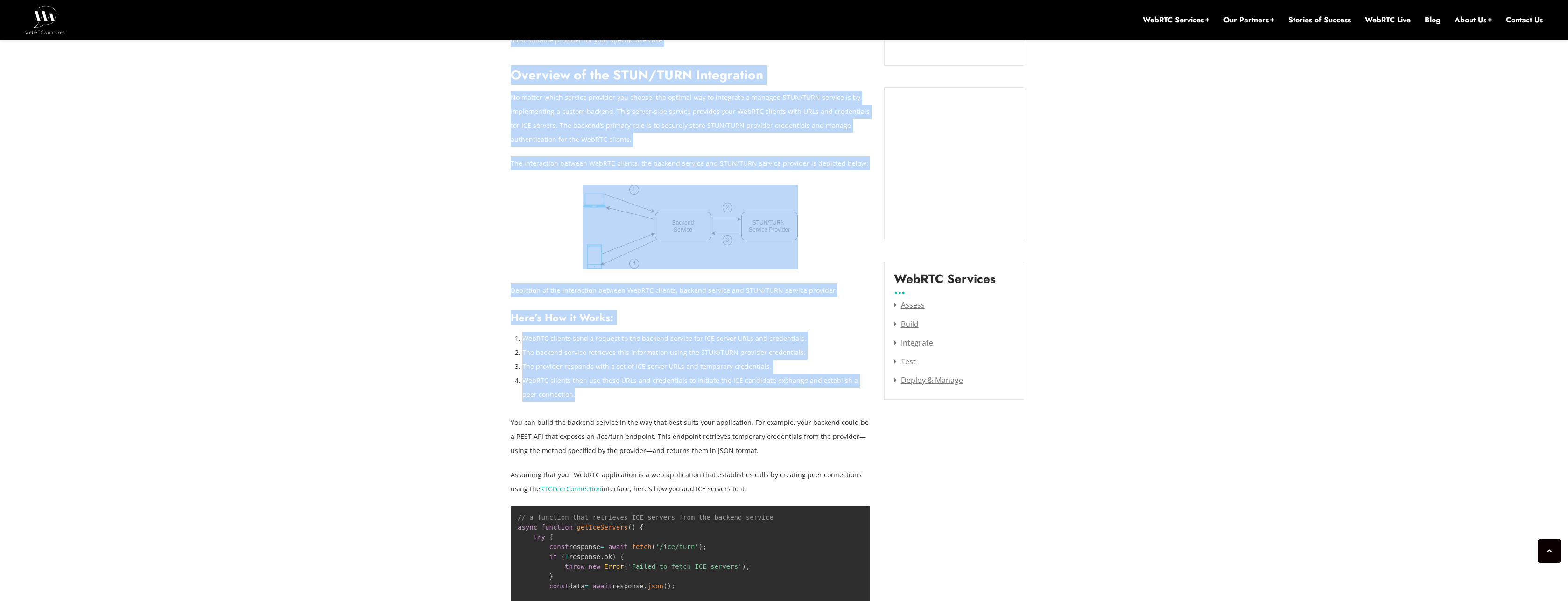
drag, startPoint x: 510, startPoint y: 320, endPoint x: 581, endPoint y: 379, distance: 92.3
click at [581, 379] on li "WebRTC clients then use these URLs and credentials to initiate the ICE candidat…" at bounding box center [696, 388] width 348 height 28
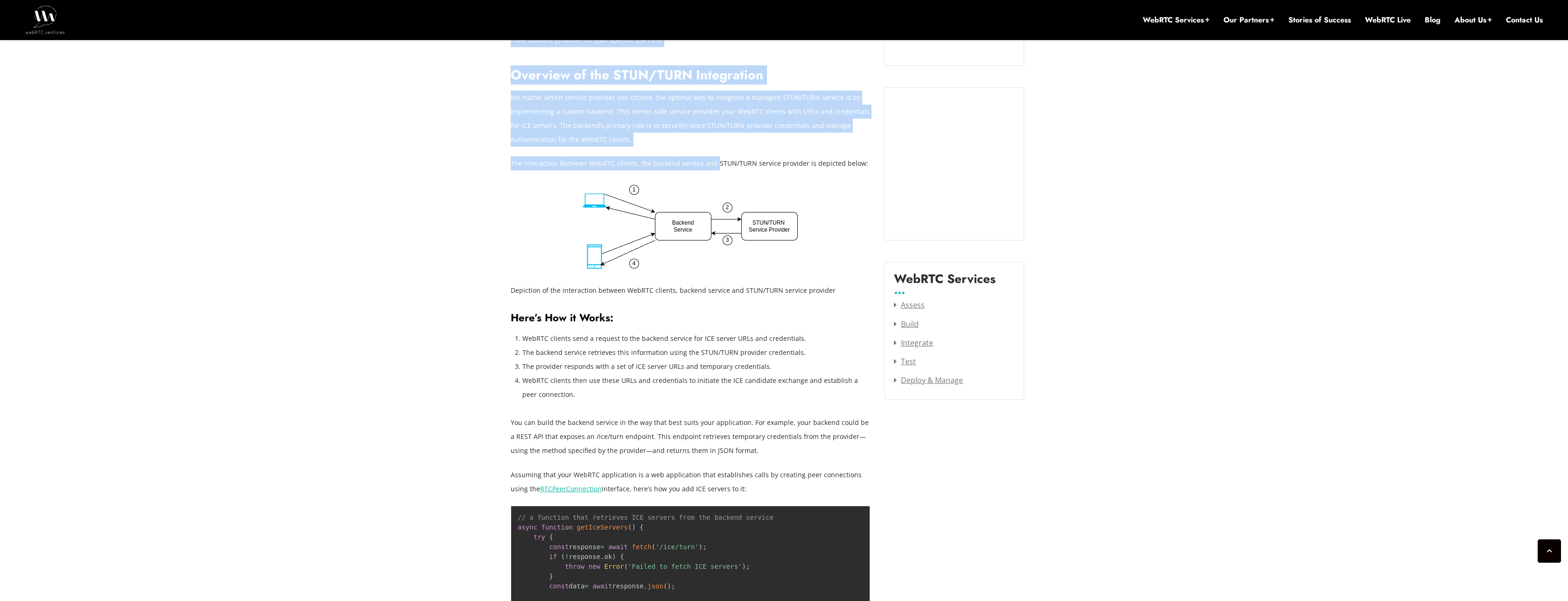
drag, startPoint x: 503, startPoint y: 153, endPoint x: 713, endPoint y: 147, distance: 210.1
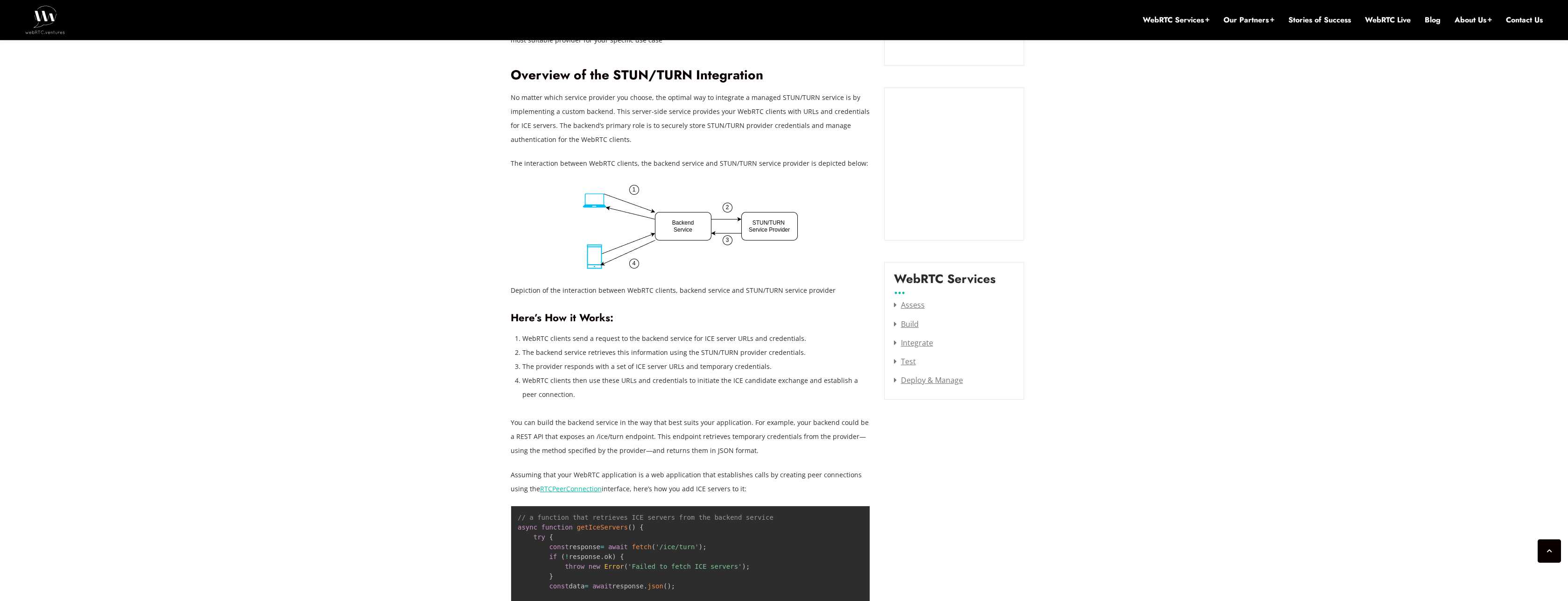
click at [715, 156] on p "The interaction between WebRTC clients, the backend service and STUN/TURN servi…" at bounding box center [690, 163] width 360 height 14
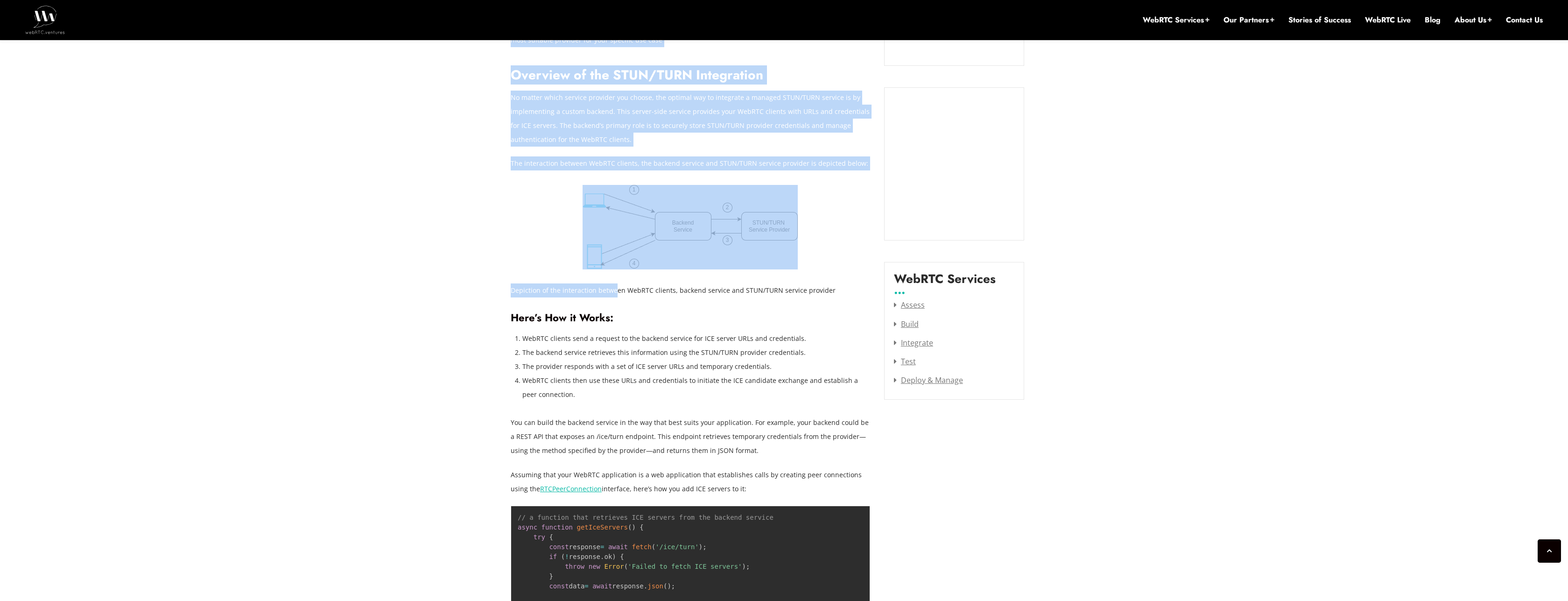
drag, startPoint x: 507, startPoint y: 277, endPoint x: 615, endPoint y: 277, distance: 108.0
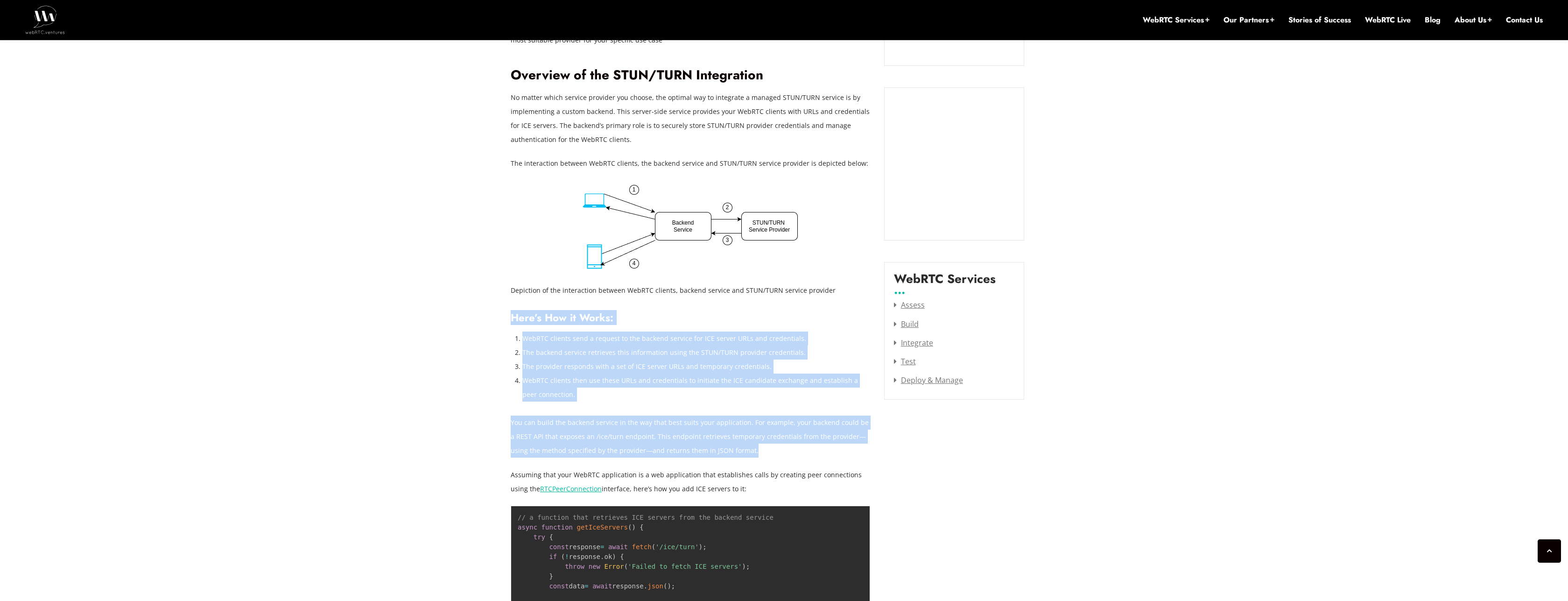
drag, startPoint x: 513, startPoint y: 304, endPoint x: 735, endPoint y: 441, distance: 260.9
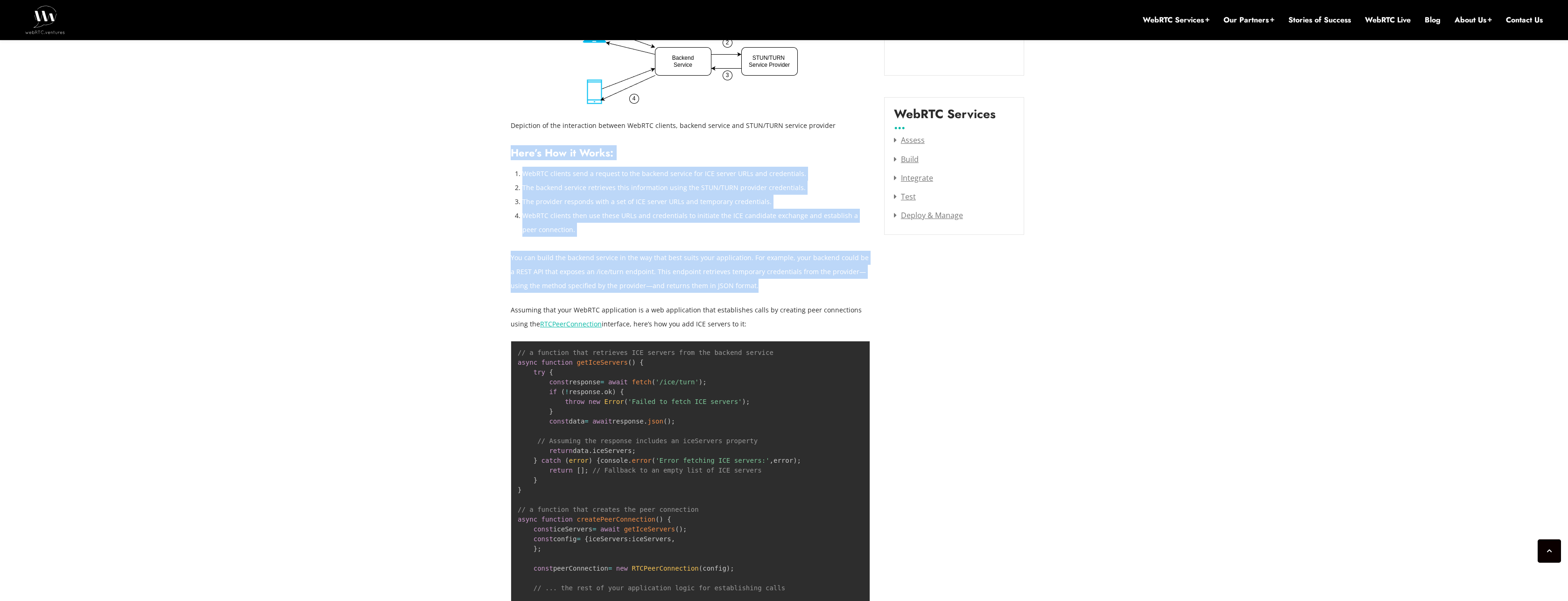
scroll to position [1120, 0]
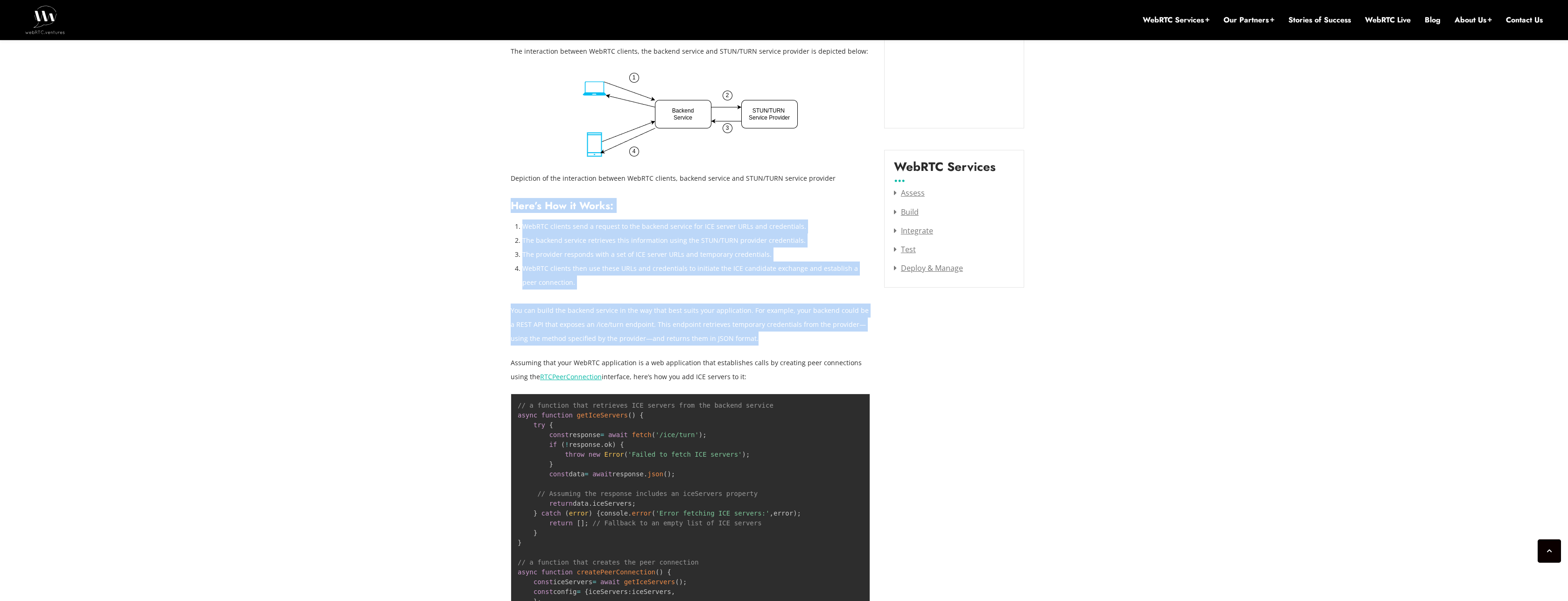
copy div "Here’s How it Works: WebRTC clients send a request to the backend service for I…"
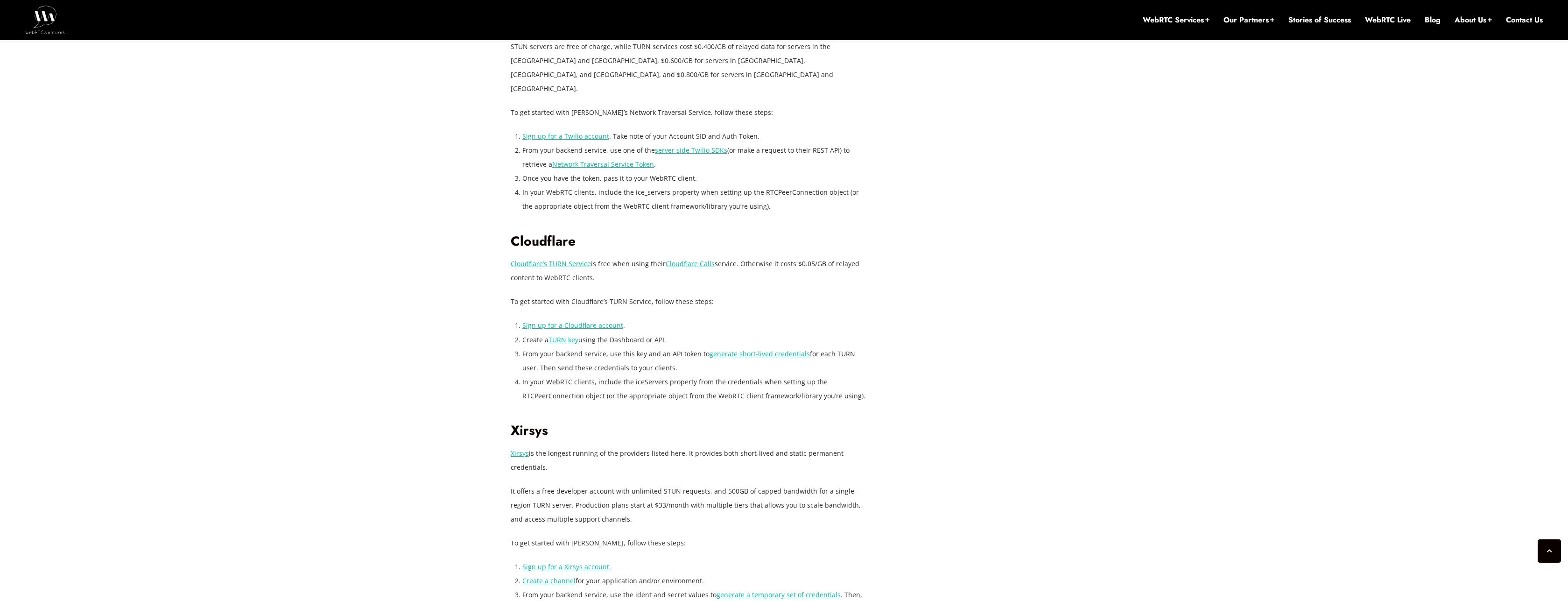
scroll to position [1905, 0]
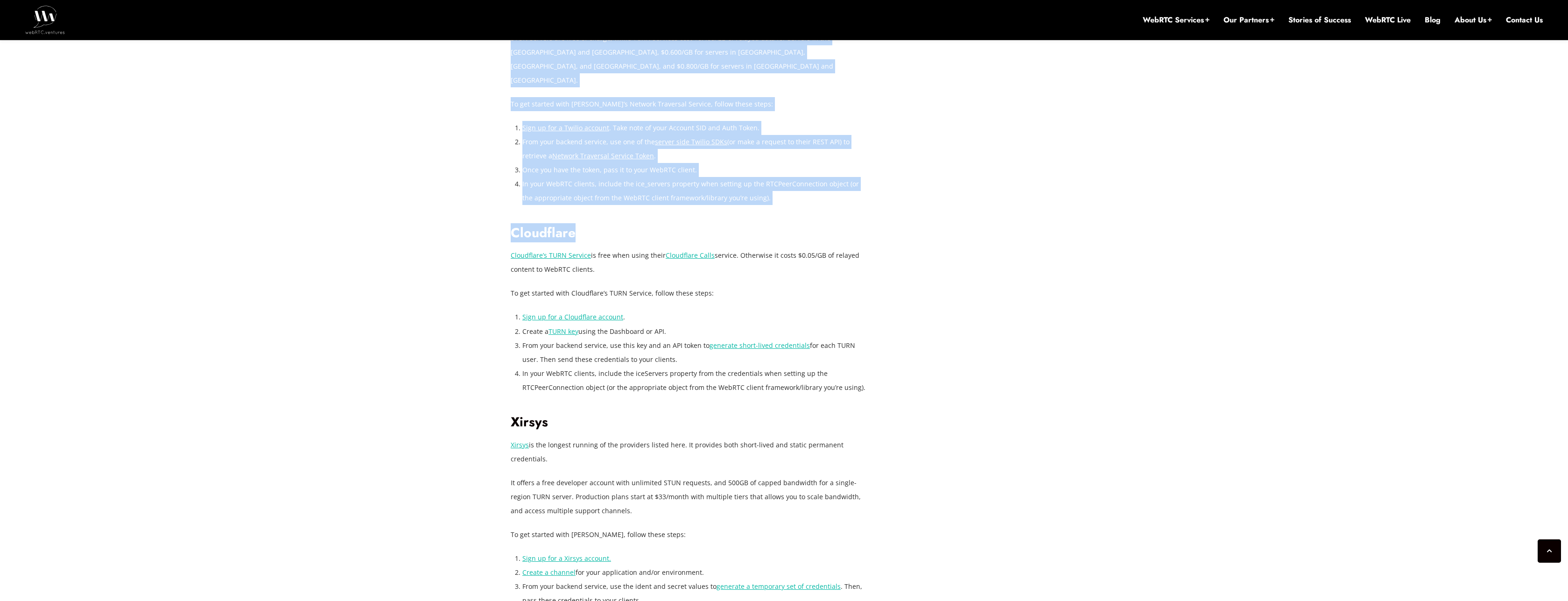
drag, startPoint x: 498, startPoint y: 223, endPoint x: 640, endPoint y: 222, distance: 142.0
click at [640, 222] on div "November 27, 2024 Hector Zelaya Comments Off on Selecting and Deploying Managed…" at bounding box center [784, 11] width 1568 height 3107
click at [627, 225] on h2 "Cloudflare" at bounding box center [690, 233] width 360 height 17
drag, startPoint x: 506, startPoint y: 245, endPoint x: 567, endPoint y: 211, distance: 69.8
click at [582, 229] on div "November 27, 2024 Hector Zelaya Comments Off on Selecting and Deploying Managed…" at bounding box center [784, 11] width 558 height 2995
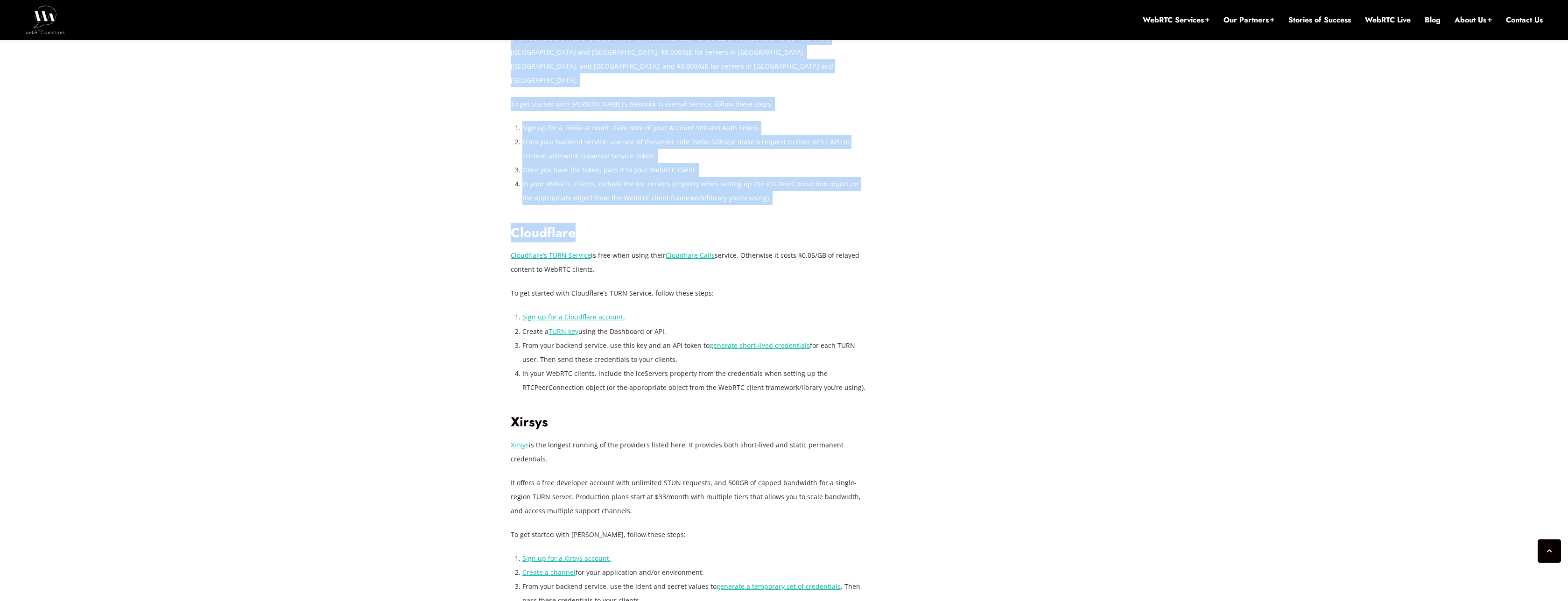
click at [550, 225] on h2 "Cloudflare" at bounding box center [690, 233] width 360 height 17
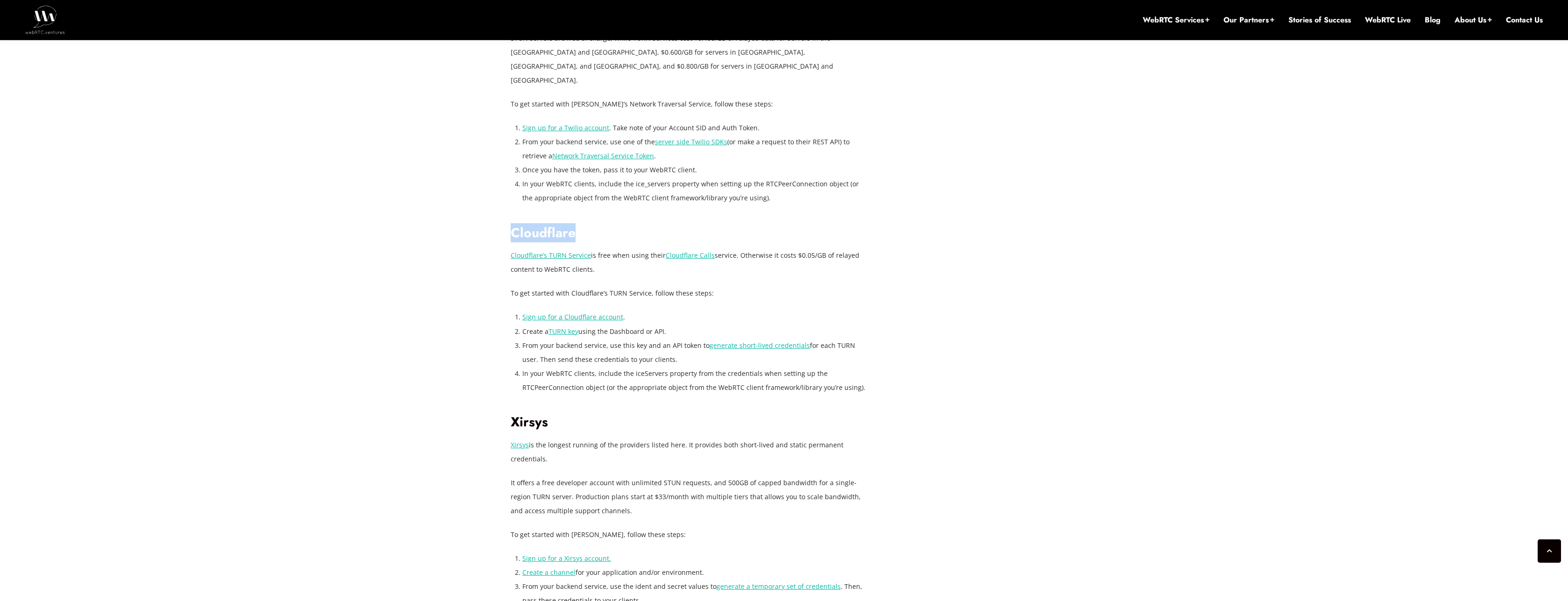
click at [550, 225] on h2 "Cloudflare" at bounding box center [690, 233] width 360 height 17
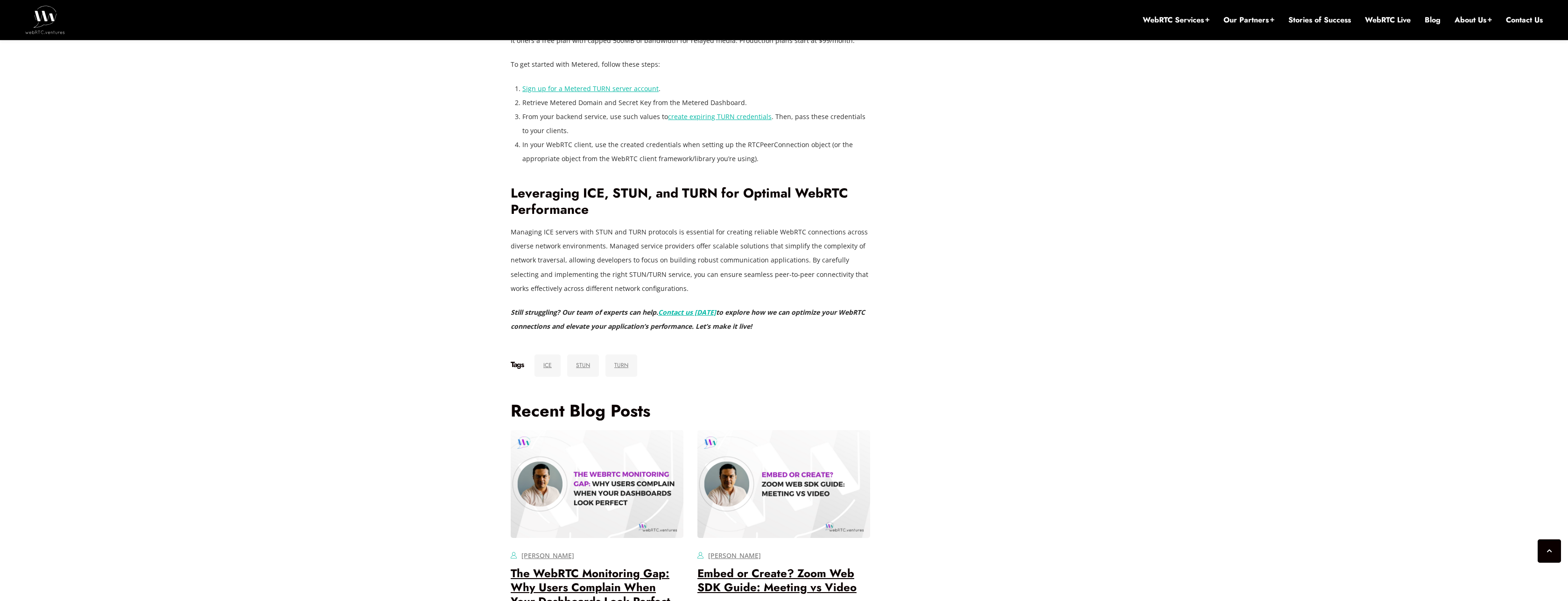
scroll to position [2577, 0]
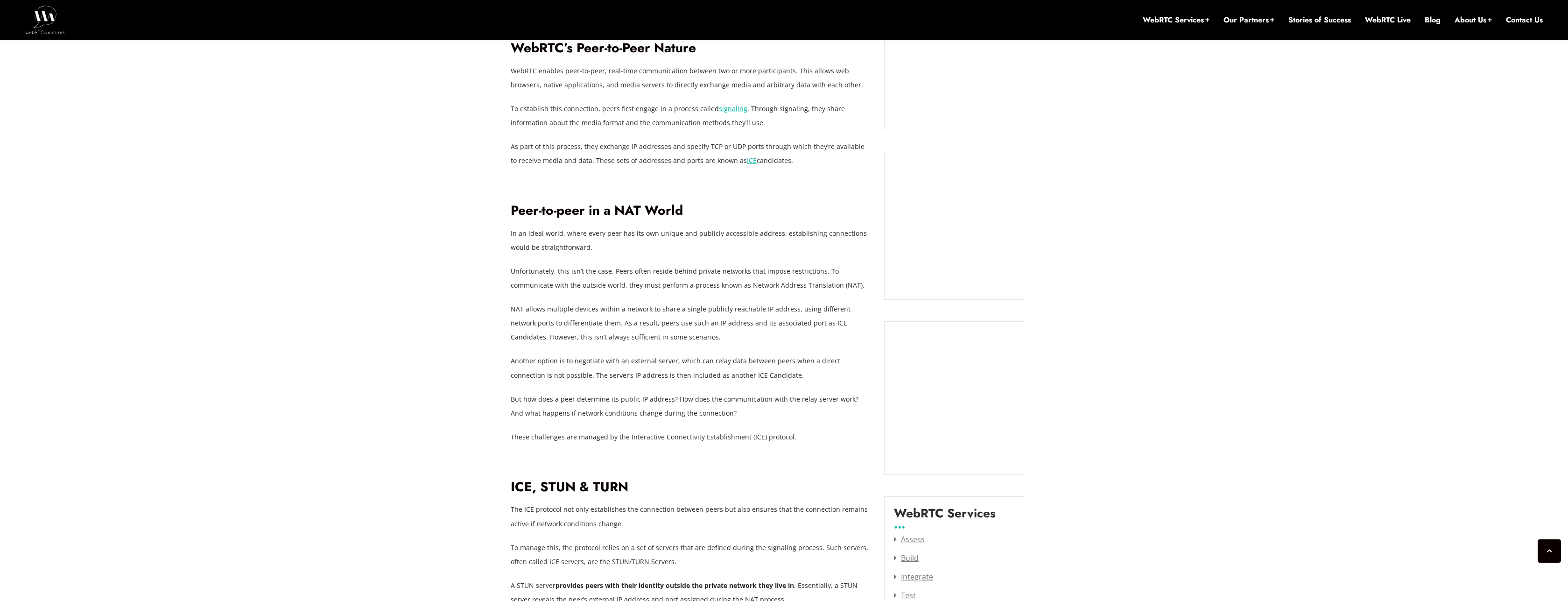
scroll to position [854, 0]
